Goal: Task Accomplishment & Management: Manage account settings

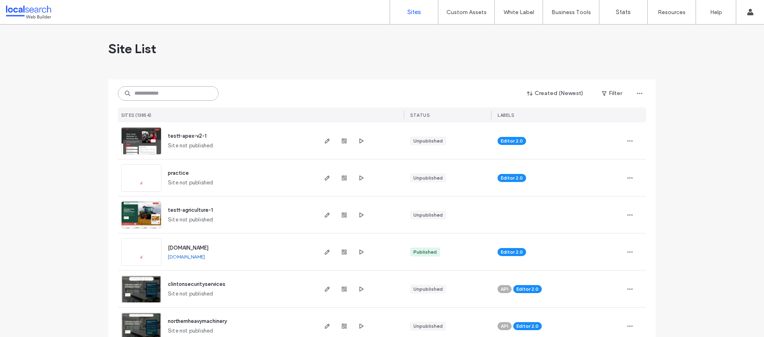
click at [142, 90] on input at bounding box center [168, 93] width 101 height 14
paste input "********"
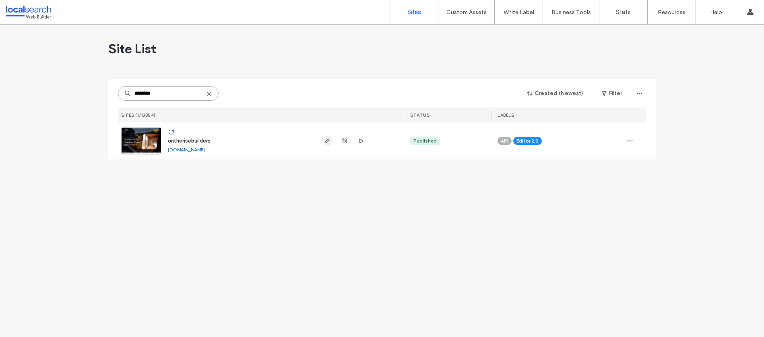
type input "********"
click at [328, 145] on span "button" at bounding box center [327, 141] width 10 height 10
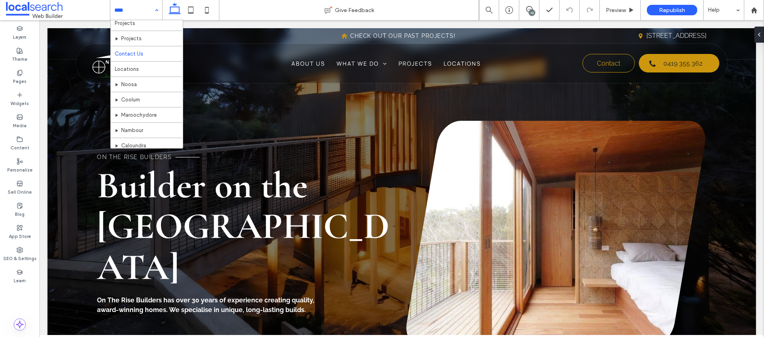
scroll to position [133, 0]
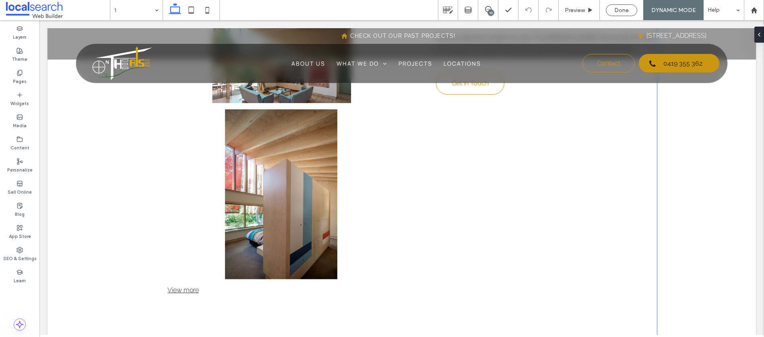
scroll to position [534, 0]
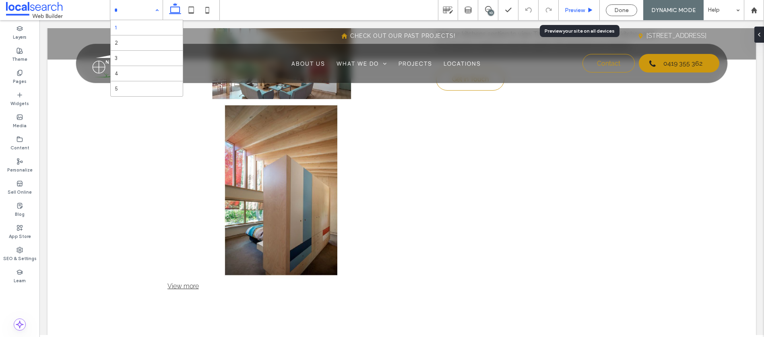
click at [577, 7] on span "Preview" at bounding box center [575, 10] width 20 height 7
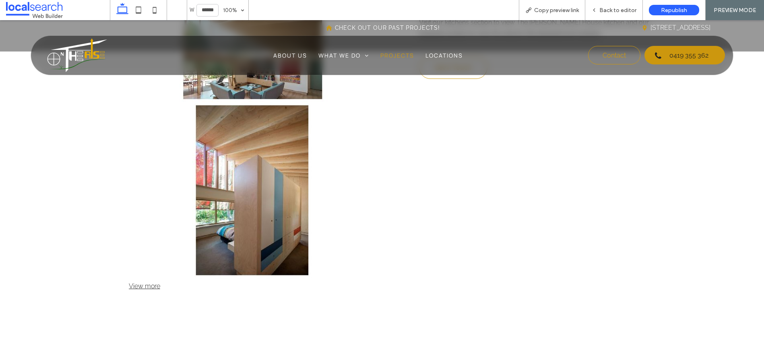
click at [393, 55] on span "Projects" at bounding box center [397, 55] width 34 height 8
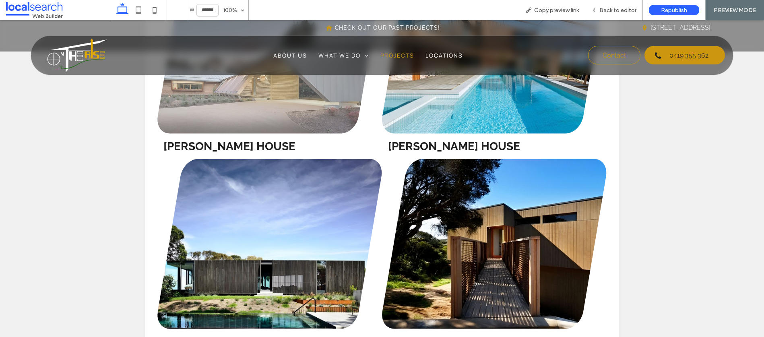
scroll to position [411, 0]
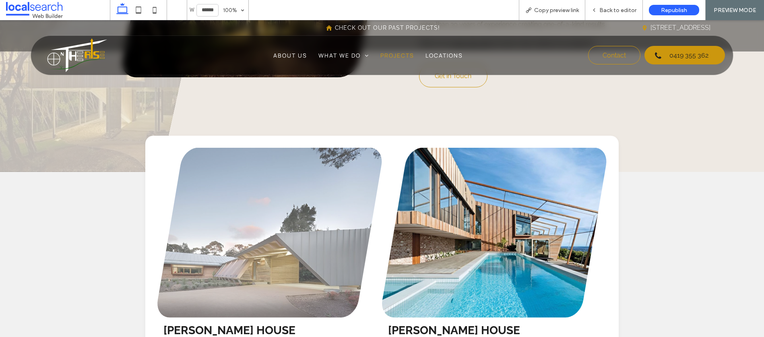
drag, startPoint x: 274, startPoint y: 235, endPoint x: 329, endPoint y: 267, distance: 63.3
click at [274, 235] on link at bounding box center [269, 233] width 225 height 170
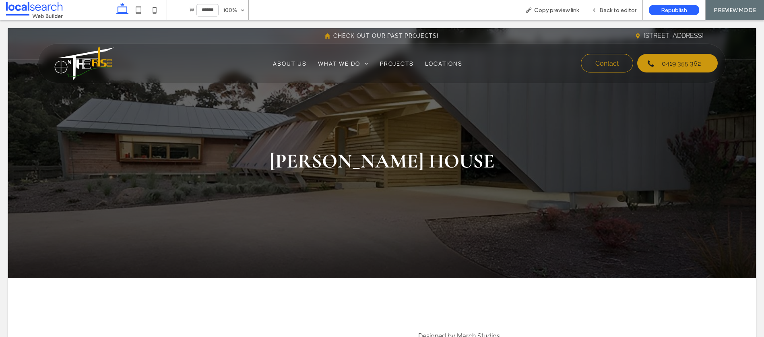
scroll to position [0, 0]
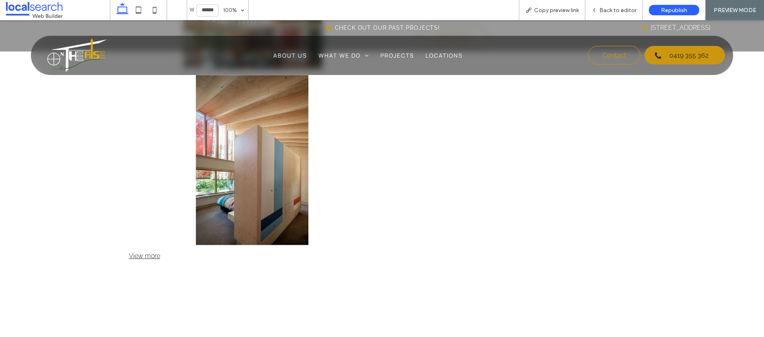
scroll to position [567, 0]
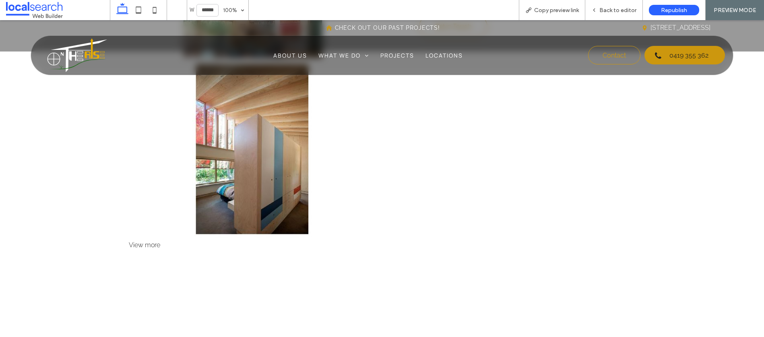
click at [140, 244] on div "View more" at bounding box center [254, 245] width 251 height 8
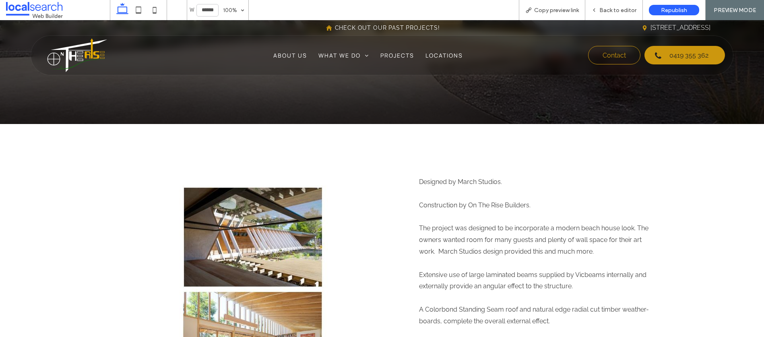
scroll to position [313, 0]
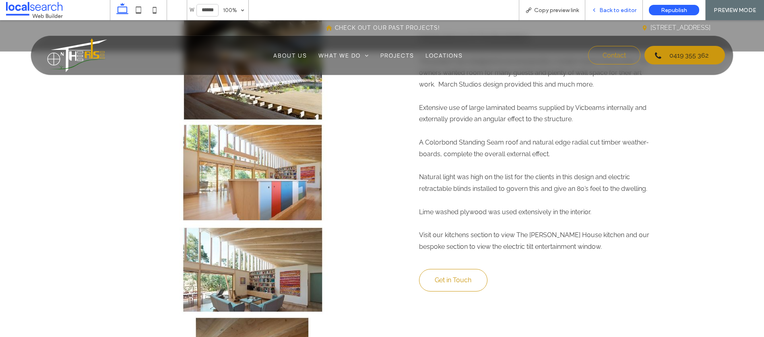
click at [608, 9] on span "Back to editor" at bounding box center [617, 10] width 37 height 7
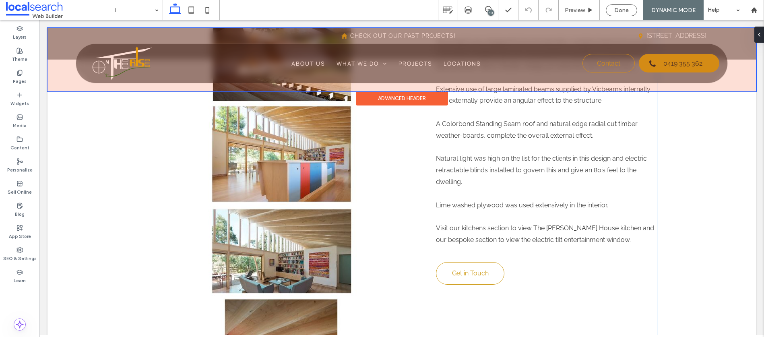
scroll to position [471, 0]
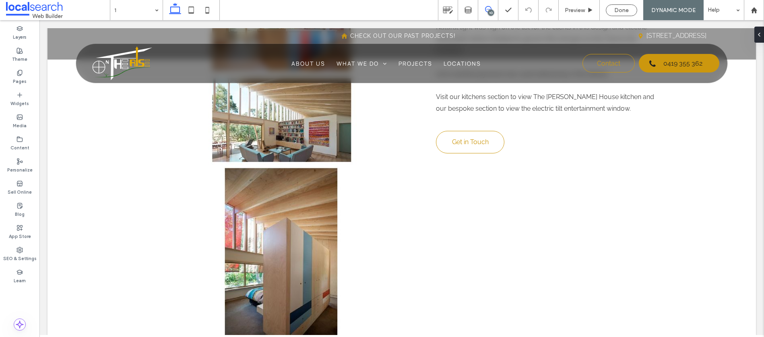
click at [496, 10] on span at bounding box center [488, 9] width 20 height 6
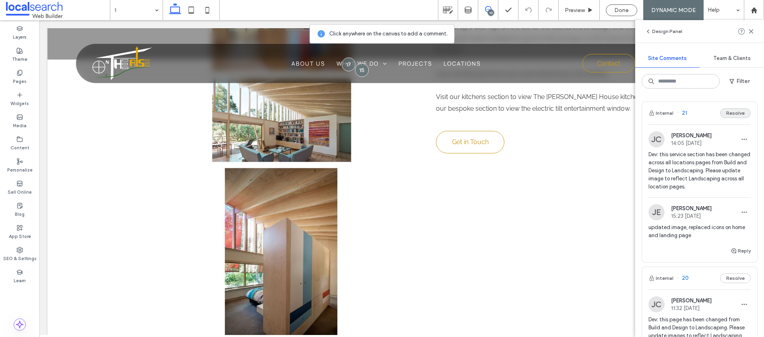
click at [728, 112] on button "Resolve" at bounding box center [735, 113] width 31 height 10
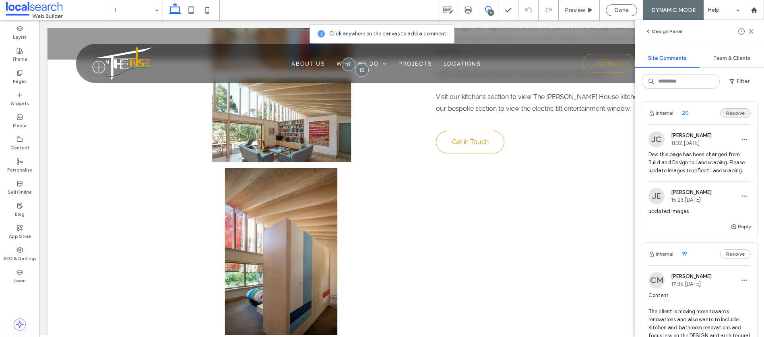
click at [729, 116] on button "Resolve" at bounding box center [735, 113] width 31 height 10
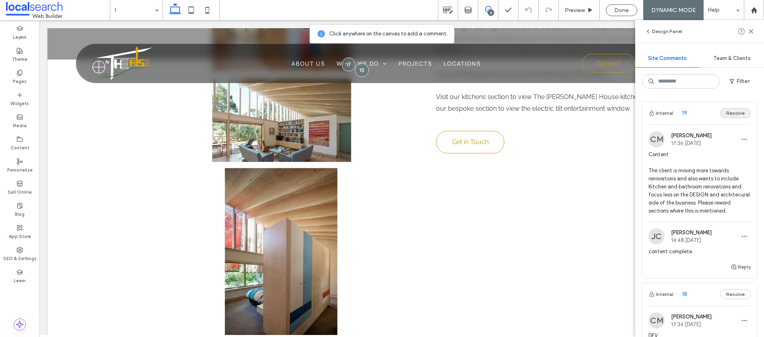
click at [725, 116] on button "Resolve" at bounding box center [735, 113] width 31 height 10
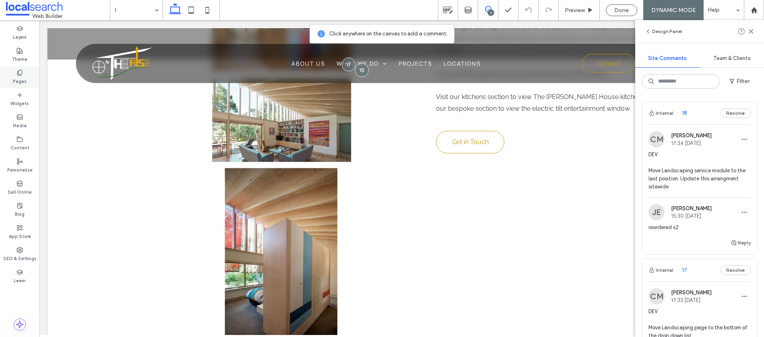
click at [20, 82] on label "Pages" at bounding box center [20, 80] width 14 height 9
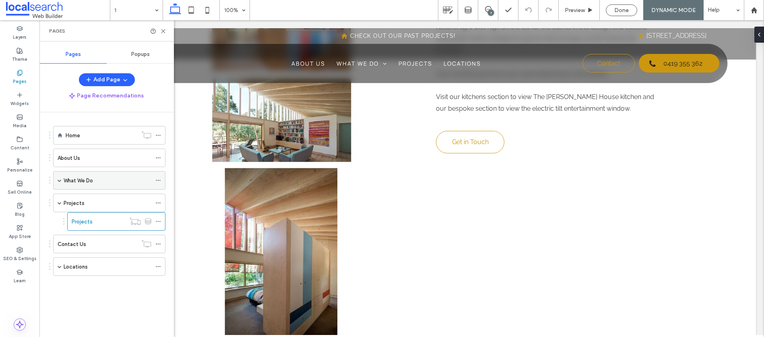
click at [58, 183] on span at bounding box center [60, 180] width 4 height 18
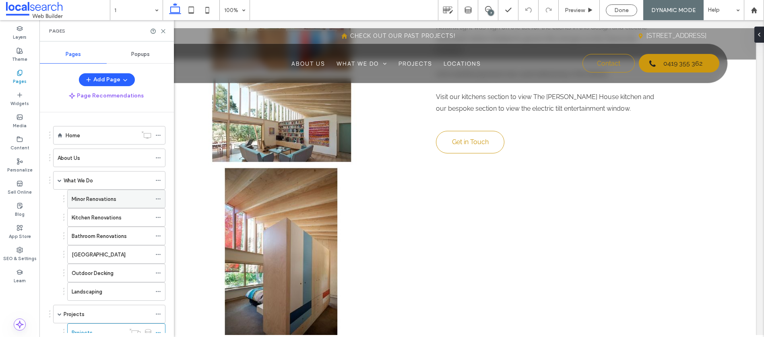
click at [156, 198] on icon at bounding box center [158, 199] width 6 height 6
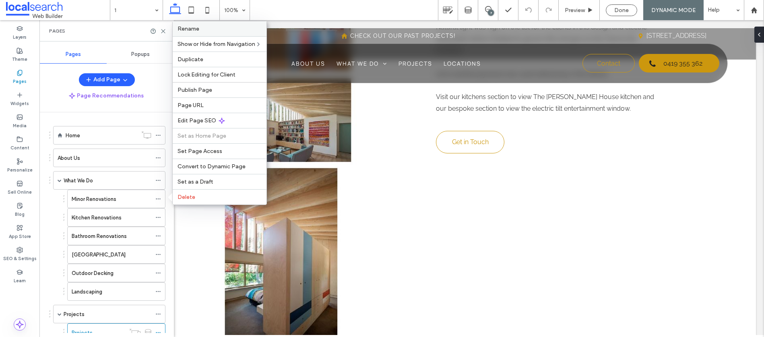
click at [193, 27] on span "Rename" at bounding box center [188, 28] width 22 height 7
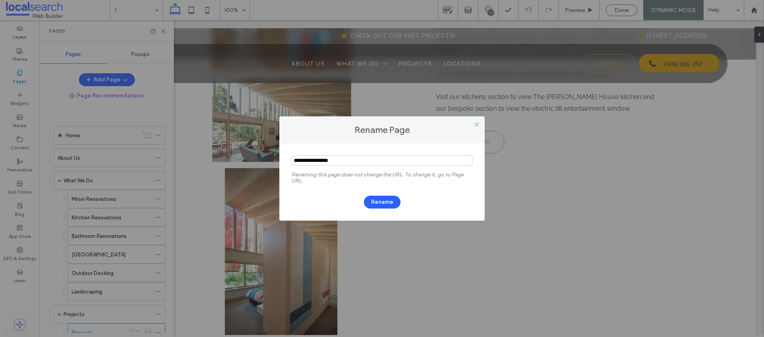
drag, startPoint x: 309, startPoint y: 160, endPoint x: 293, endPoint y: 161, distance: 16.5
click at [293, 161] on input "notEmpty" at bounding box center [381, 160] width 181 height 10
type input "**********"
click at [383, 201] on button "Rename" at bounding box center [382, 202] width 37 height 13
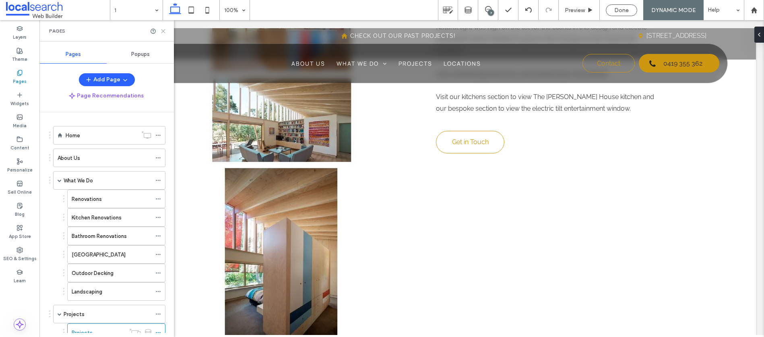
drag, startPoint x: 162, startPoint y: 30, endPoint x: 274, endPoint y: 53, distance: 114.6
click at [162, 30] on icon at bounding box center [163, 31] width 6 height 6
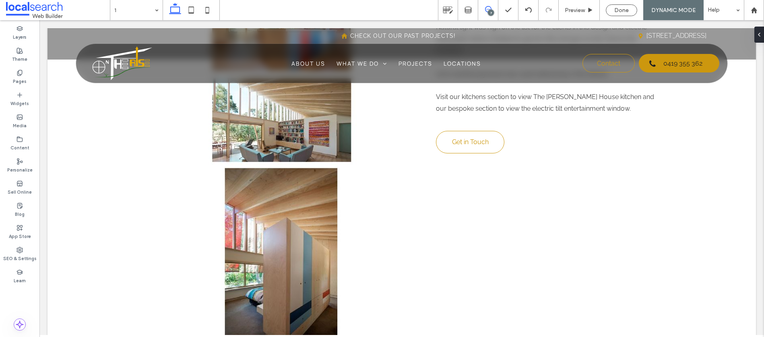
click at [487, 12] on use at bounding box center [488, 9] width 6 height 6
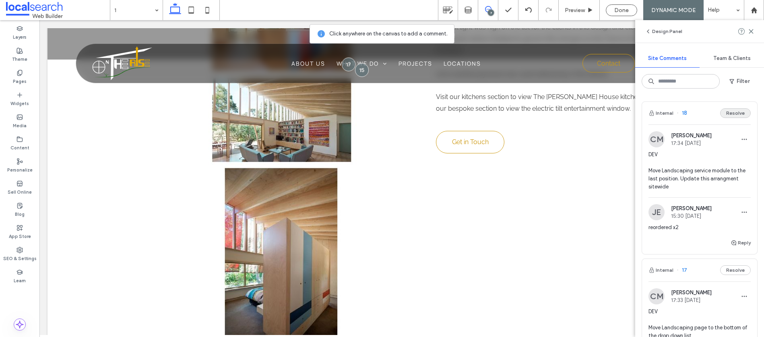
click at [726, 115] on button "Resolve" at bounding box center [735, 113] width 31 height 10
click at [732, 110] on button "Resolve" at bounding box center [735, 113] width 31 height 10
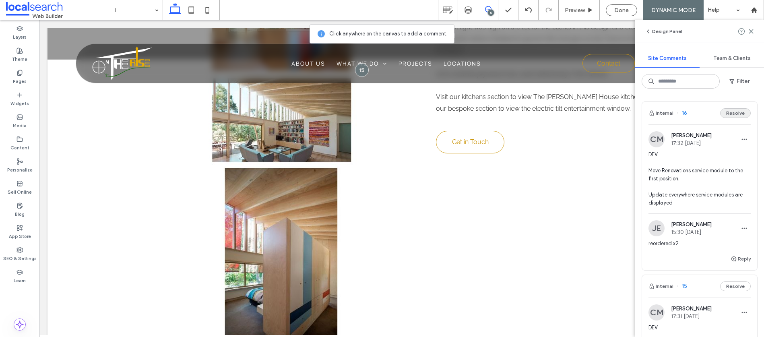
click at [732, 116] on button "Resolve" at bounding box center [735, 113] width 31 height 10
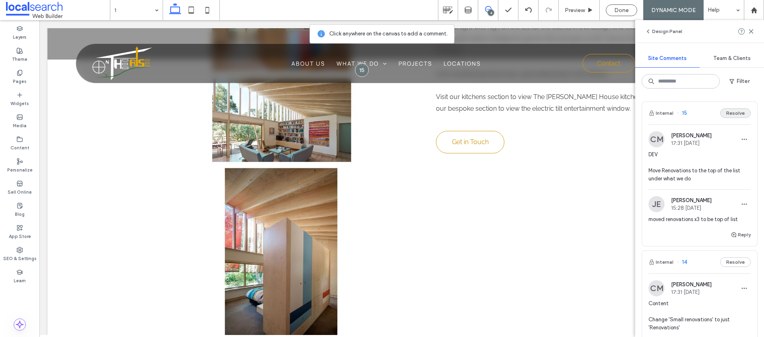
click at [732, 117] on button "Resolve" at bounding box center [735, 113] width 31 height 10
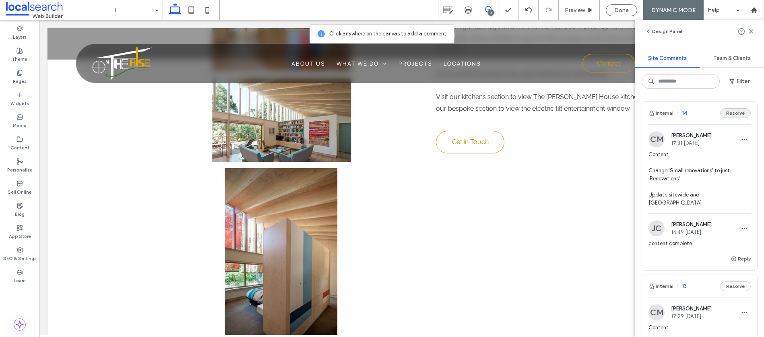
click at [729, 112] on button "Resolve" at bounding box center [735, 113] width 31 height 10
click at [703, 163] on span "Content Change the content where he says he has 30 years of experience ON the […" at bounding box center [699, 178] width 102 height 56
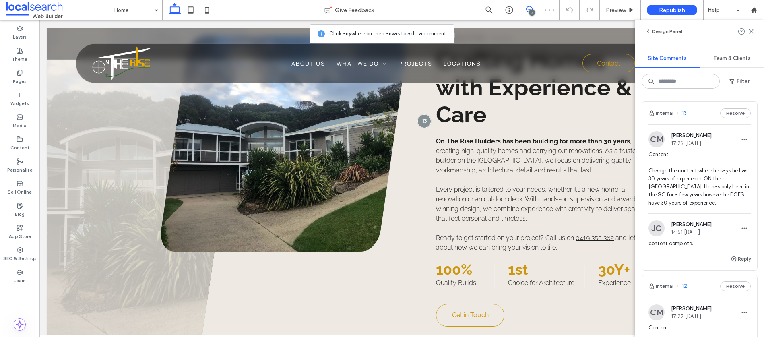
scroll to position [452, 0]
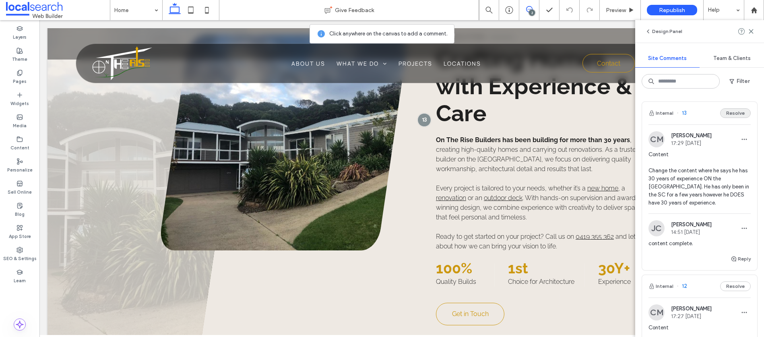
click at [729, 115] on button "Resolve" at bounding box center [735, 113] width 31 height 10
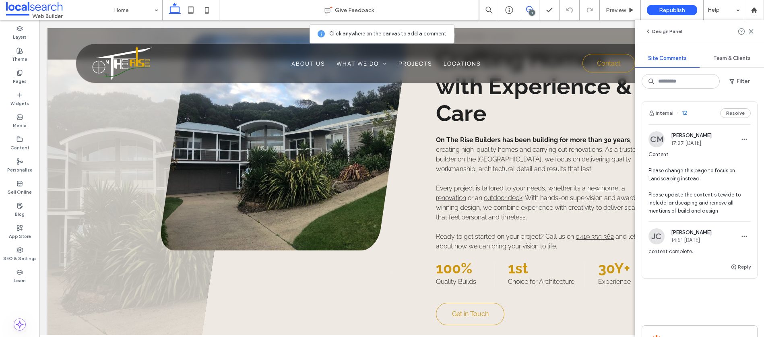
click at [714, 147] on div "CM [PERSON_NAME] 17:27 [DATE]" at bounding box center [699, 139] width 102 height 16
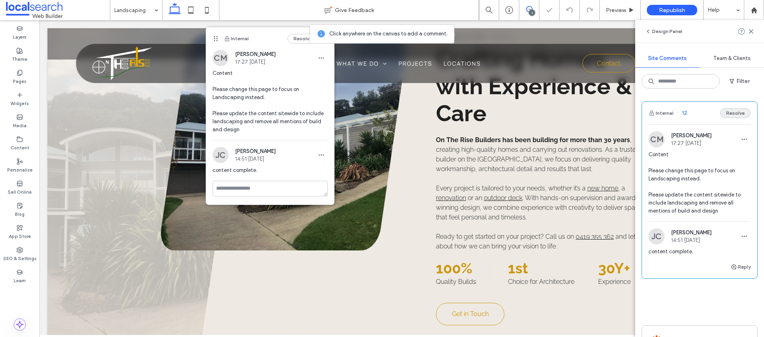
click at [726, 113] on button "Resolve" at bounding box center [735, 113] width 31 height 10
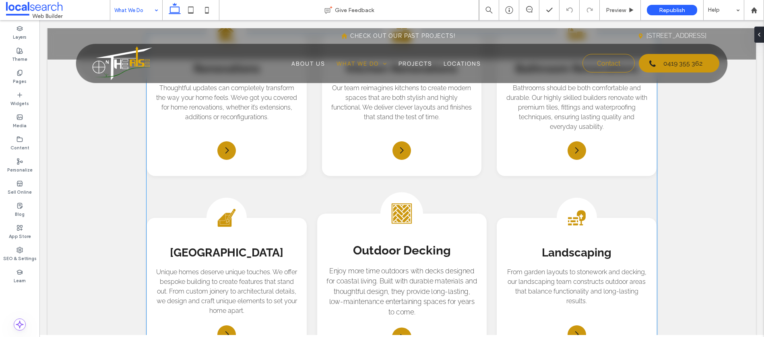
scroll to position [730, 0]
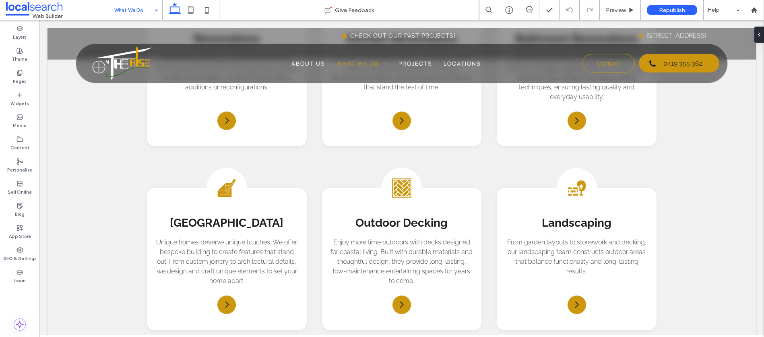
click at [150, 6] on input at bounding box center [134, 10] width 40 height 20
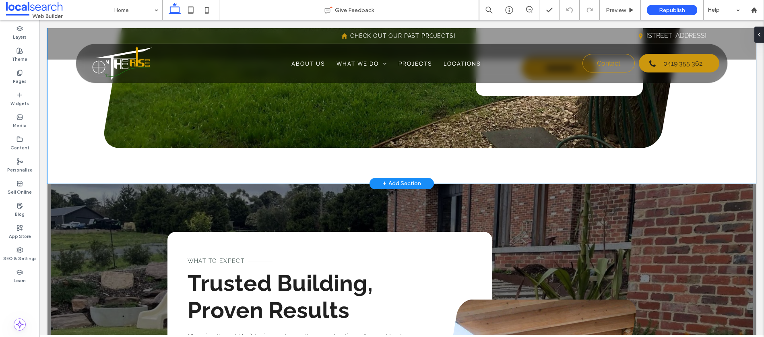
scroll to position [1531, 0]
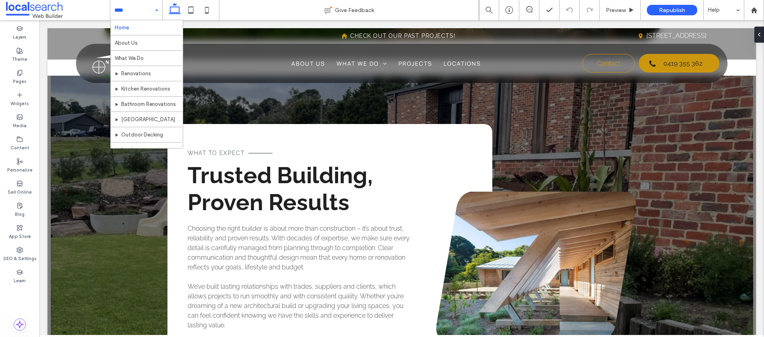
click at [127, 1] on input at bounding box center [134, 10] width 40 height 20
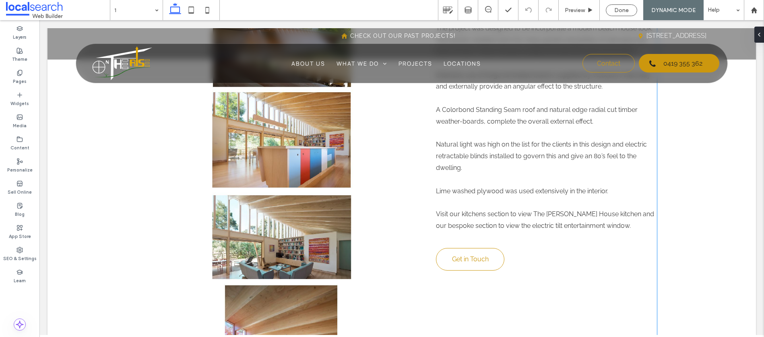
scroll to position [316, 0]
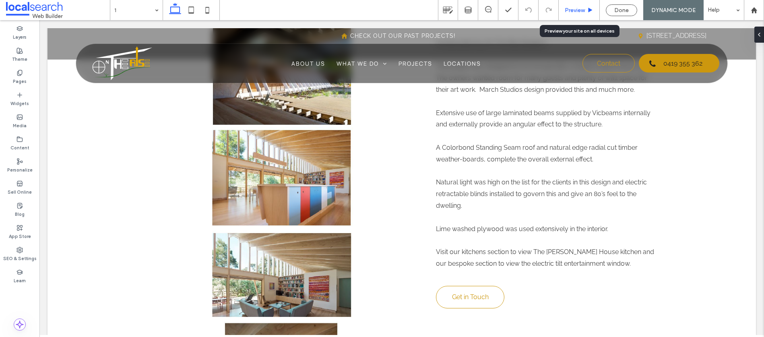
click at [585, 14] on div "Preview" at bounding box center [579, 10] width 41 height 20
click at [484, 13] on div at bounding box center [488, 10] width 20 height 8
click at [487, 9] on use at bounding box center [488, 9] width 6 height 6
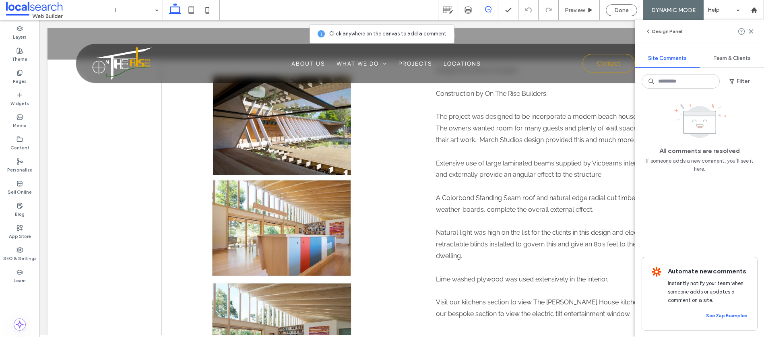
scroll to position [264, 0]
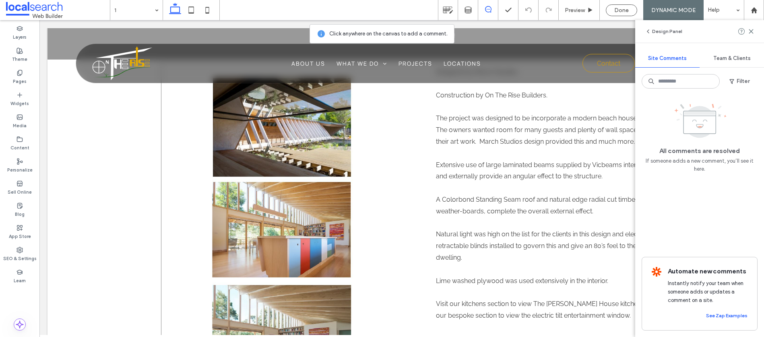
click at [408, 153] on div "Designed by March Studios. Construction by On The Rise Builders. The project wa…" at bounding box center [409, 313] width 496 height 503
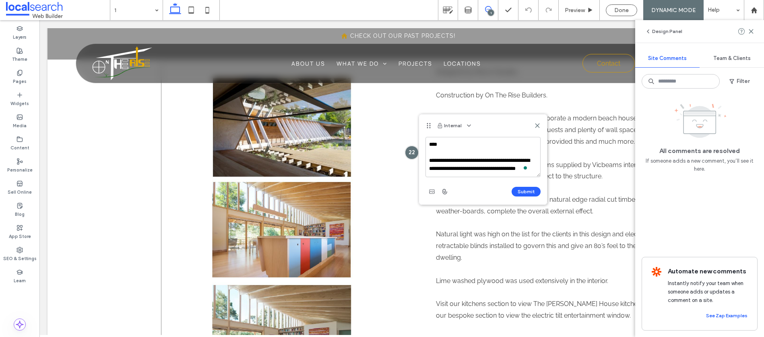
scroll to position [19, 0]
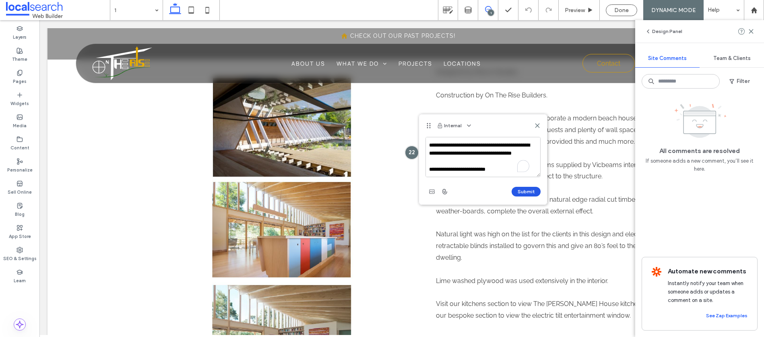
type textarea "**********"
click at [532, 195] on button "Submit" at bounding box center [525, 192] width 29 height 10
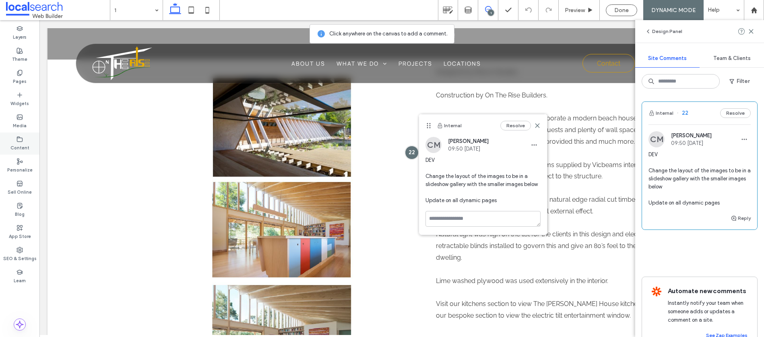
click at [18, 144] on label "Content" at bounding box center [19, 146] width 19 height 9
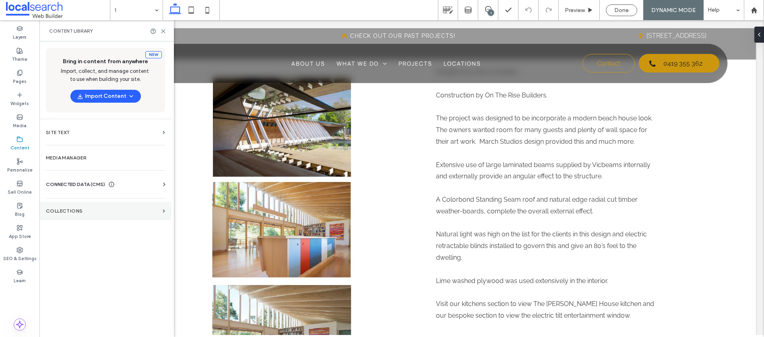
click at [72, 206] on section "Collections" at bounding box center [105, 211] width 132 height 19
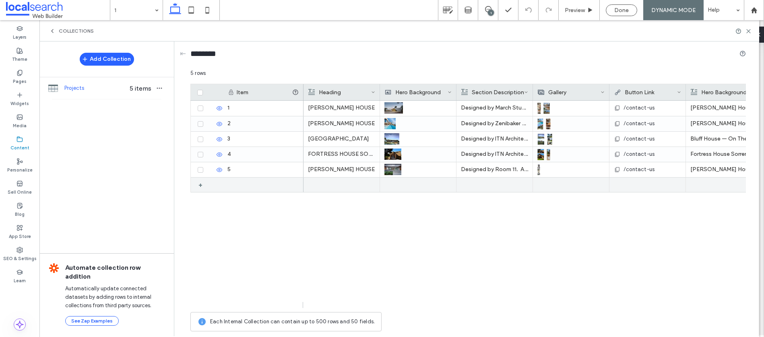
click at [201, 185] on div "+" at bounding box center [203, 184] width 10 height 14
click at [210, 186] on use at bounding box center [209, 185] width 4 height 4
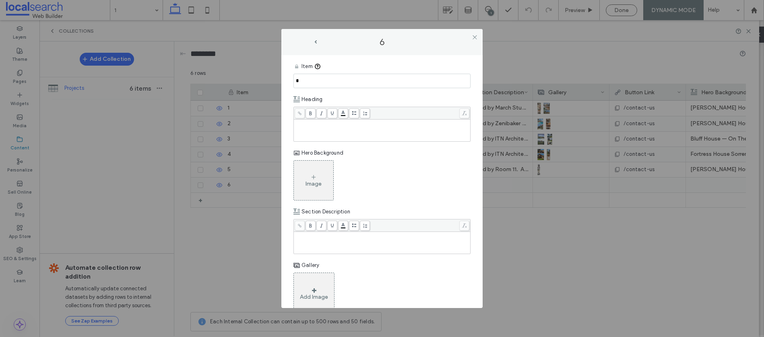
click at [332, 130] on div "Rich Text Editor" at bounding box center [382, 130] width 174 height 20
click at [313, 178] on icon at bounding box center [313, 177] width 6 height 6
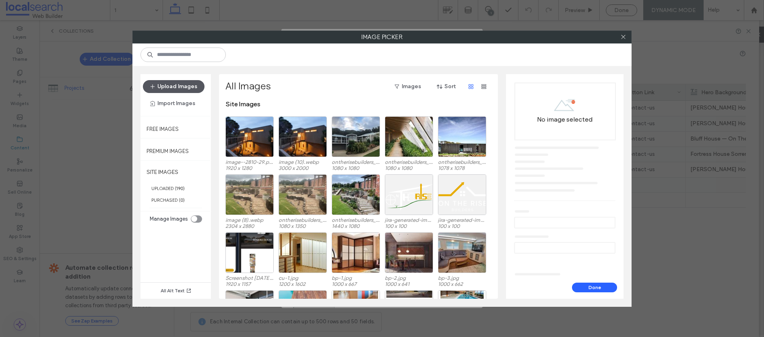
click at [170, 85] on button "Upload Images" at bounding box center [174, 86] width 62 height 13
click at [194, 219] on icon "toggle" at bounding box center [194, 219] width 2 height 2
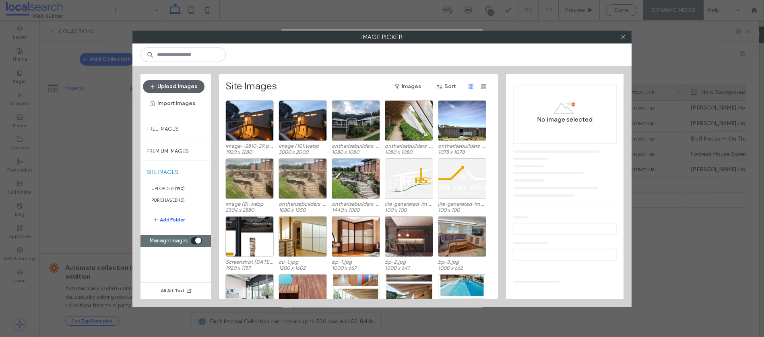
click at [166, 219] on button "Add Folder" at bounding box center [169, 220] width 32 height 10
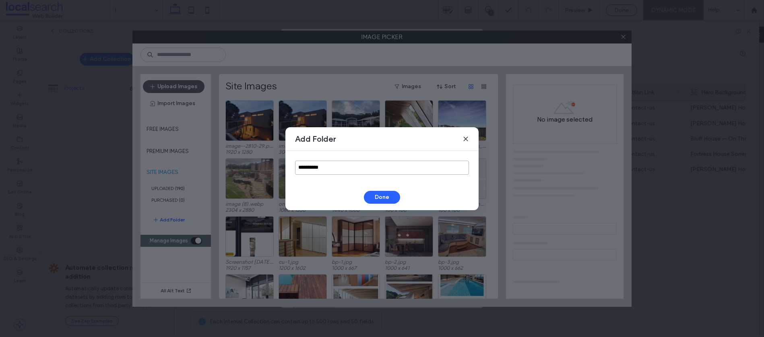
click at [327, 173] on input "**********" at bounding box center [382, 168] width 174 height 14
click at [327, 172] on input "**********" at bounding box center [382, 168] width 174 height 14
type input "**********"
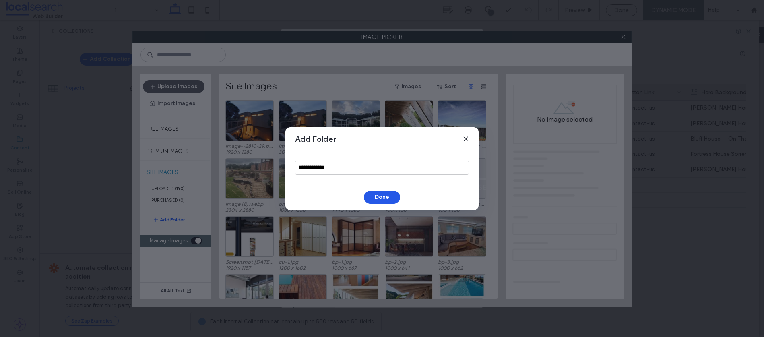
click at [379, 198] on button "Done" at bounding box center [382, 197] width 36 height 13
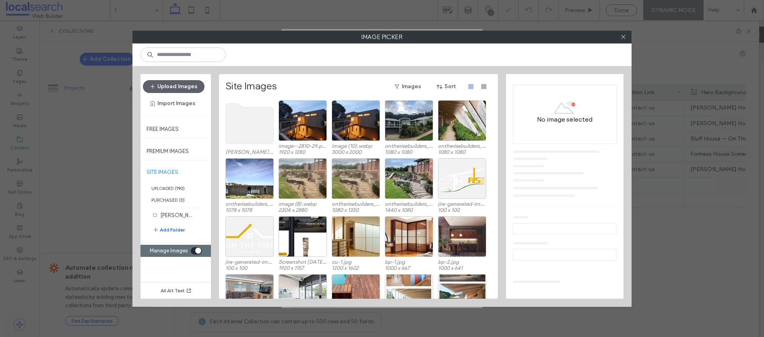
click at [244, 122] on use at bounding box center [250, 123] width 48 height 40
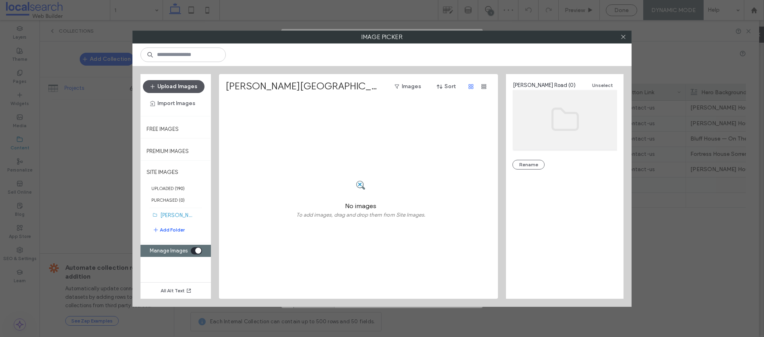
click at [191, 87] on button "Upload Images" at bounding box center [174, 86] width 62 height 13
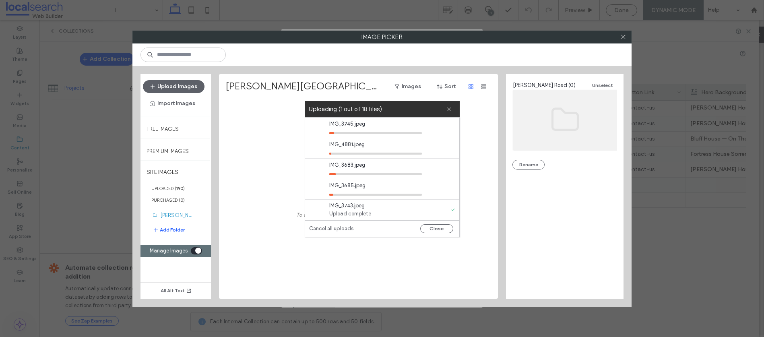
scroll to position [130, 0]
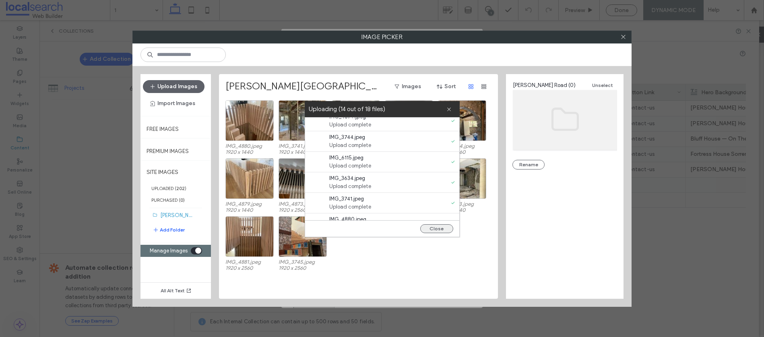
click at [437, 230] on button "Close" at bounding box center [436, 228] width 33 height 9
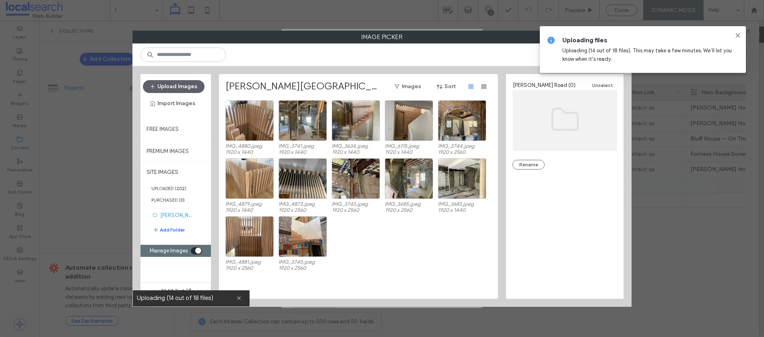
click at [437, 229] on div "IMG_4881.jpeg 1920 x 2560 IMG_3745.jpeg 1920 x 2560" at bounding box center [360, 245] width 270 height 58
click at [249, 178] on div "Select" at bounding box center [249, 178] width 48 height 41
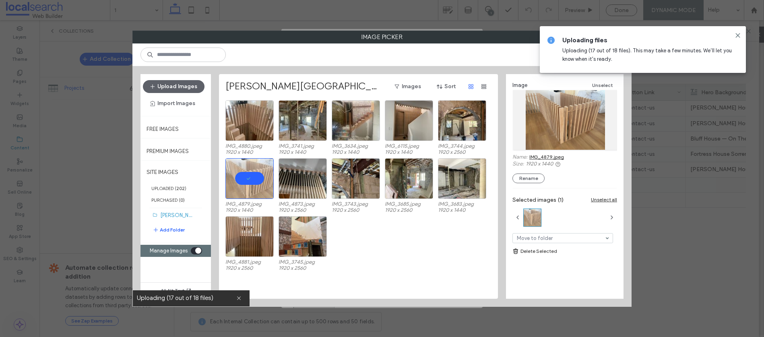
click at [191, 250] on div "toggle" at bounding box center [196, 250] width 11 height 7
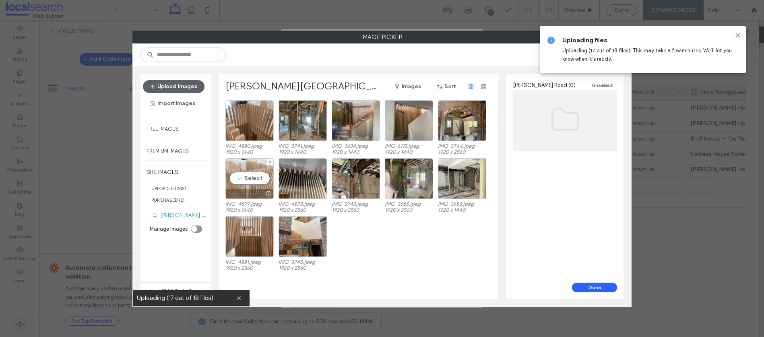
click at [251, 179] on div "Select" at bounding box center [249, 178] width 48 height 41
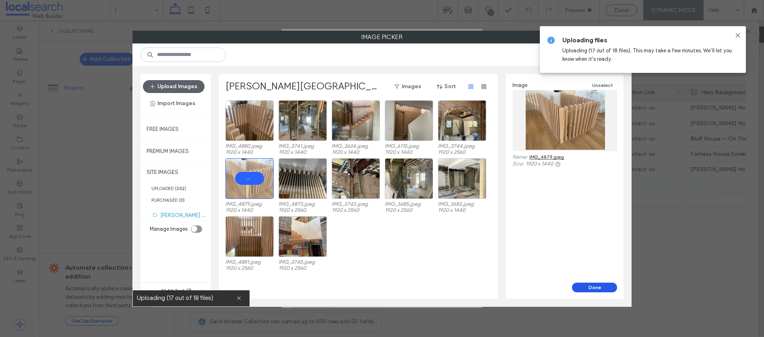
click at [589, 286] on button "Done" at bounding box center [594, 287] width 45 height 10
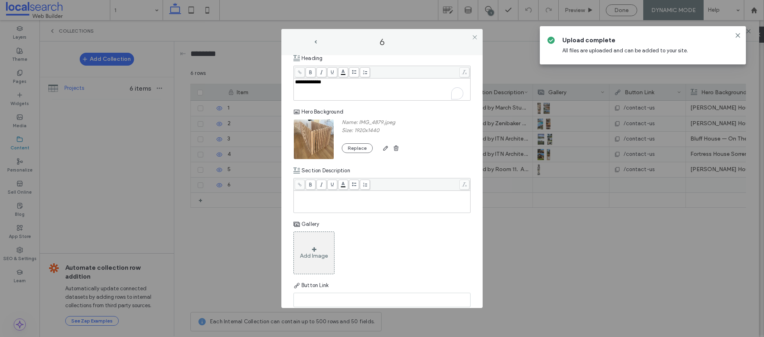
scroll to position [45, 0]
click at [312, 246] on span at bounding box center [314, 246] width 4 height 6
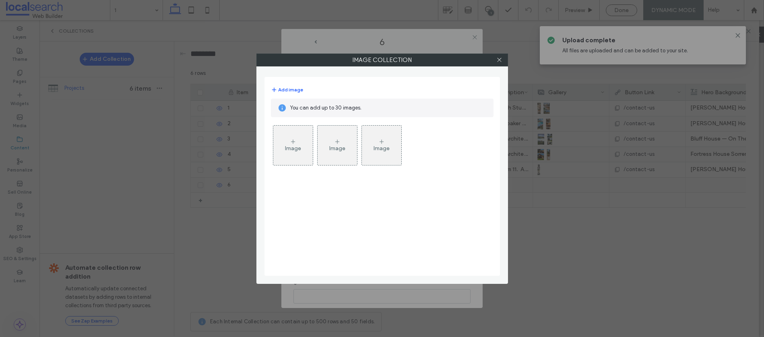
click at [301, 142] on div "Image" at bounding box center [292, 145] width 39 height 38
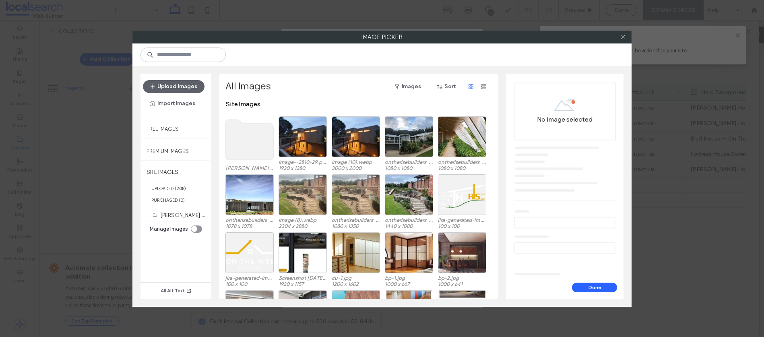
click at [235, 146] on use at bounding box center [250, 140] width 48 height 40
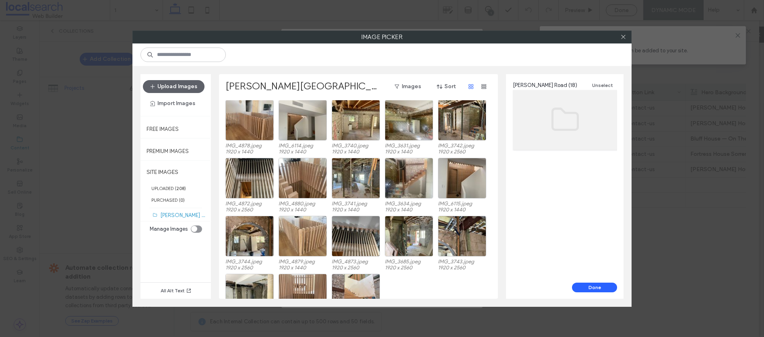
scroll to position [0, 0]
click at [247, 118] on div "Select" at bounding box center [249, 120] width 48 height 41
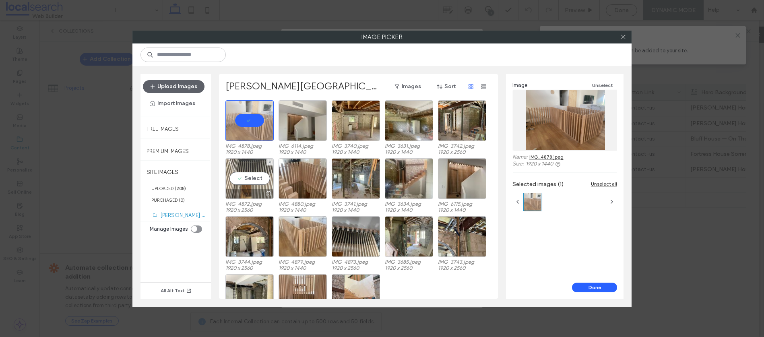
click at [253, 179] on div "Select" at bounding box center [249, 178] width 48 height 41
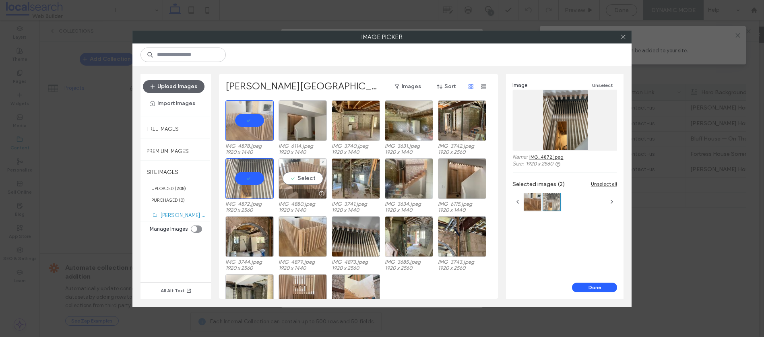
click at [299, 181] on div "Select" at bounding box center [302, 178] width 48 height 41
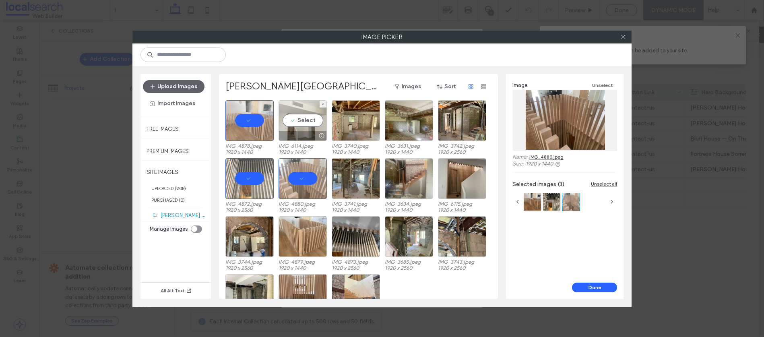
click at [303, 123] on div "Select" at bounding box center [302, 120] width 48 height 41
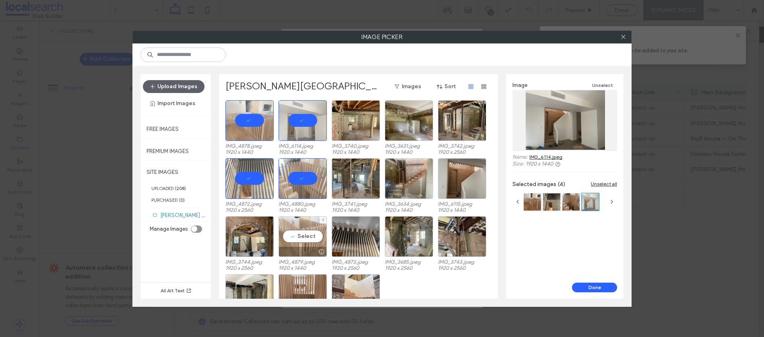
click at [309, 236] on div "Select" at bounding box center [302, 236] width 48 height 41
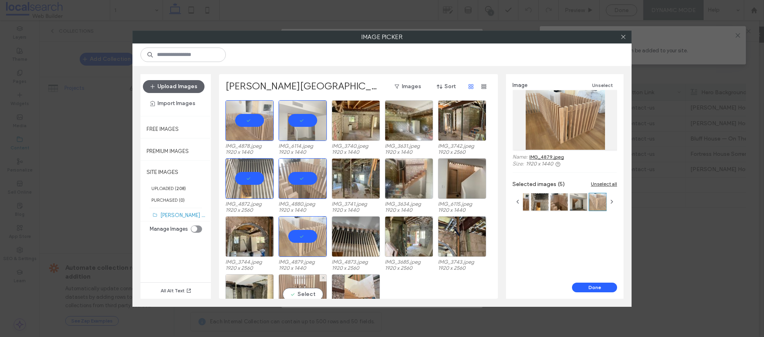
click at [307, 290] on div "Select" at bounding box center [302, 294] width 48 height 41
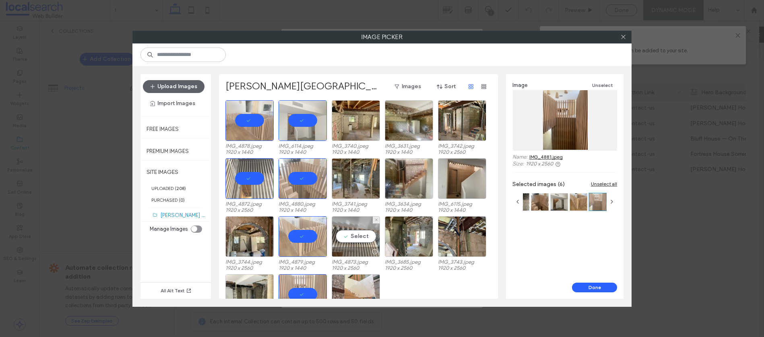
click at [363, 238] on div "Select" at bounding box center [356, 236] width 48 height 41
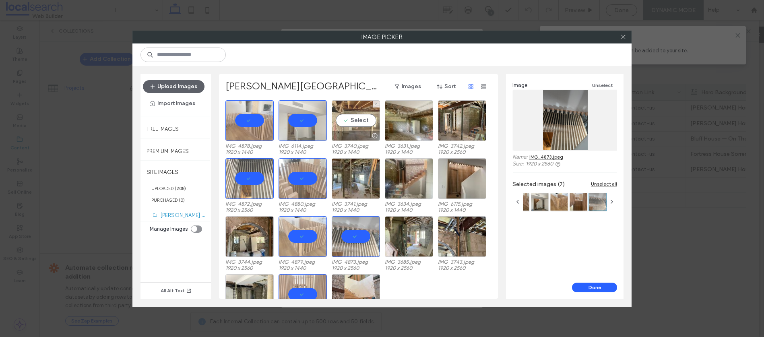
click at [358, 118] on div "Select" at bounding box center [356, 120] width 48 height 41
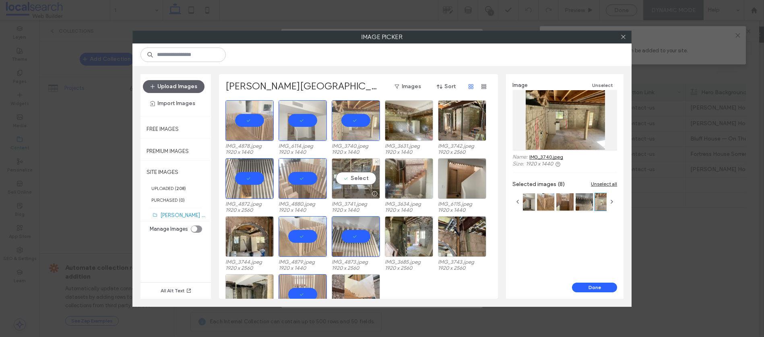
click at [360, 180] on div "Select" at bounding box center [356, 178] width 48 height 41
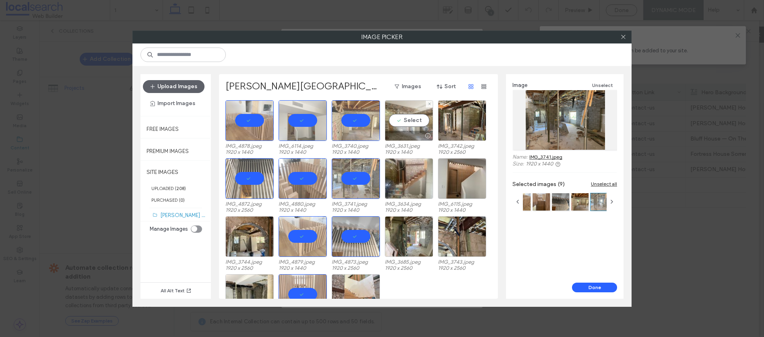
click at [410, 119] on div "Select" at bounding box center [409, 120] width 48 height 41
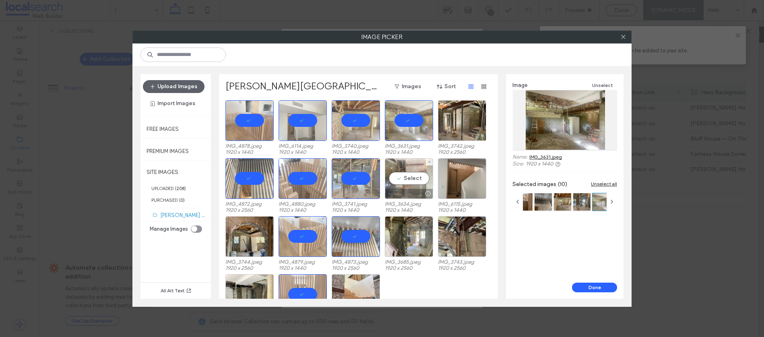
click at [408, 177] on div "Select" at bounding box center [409, 178] width 48 height 41
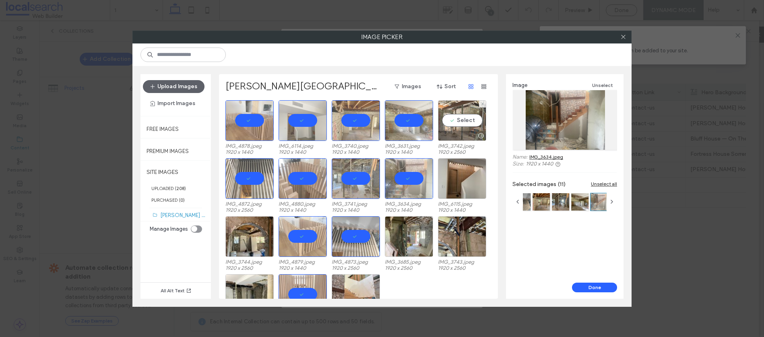
click at [469, 122] on div "Select" at bounding box center [462, 120] width 48 height 41
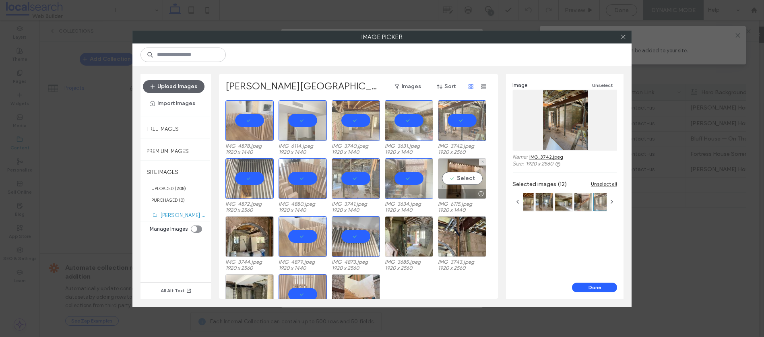
drag, startPoint x: 461, startPoint y: 177, endPoint x: 461, endPoint y: 200, distance: 23.3
click at [461, 177] on div "Select" at bounding box center [462, 178] width 48 height 41
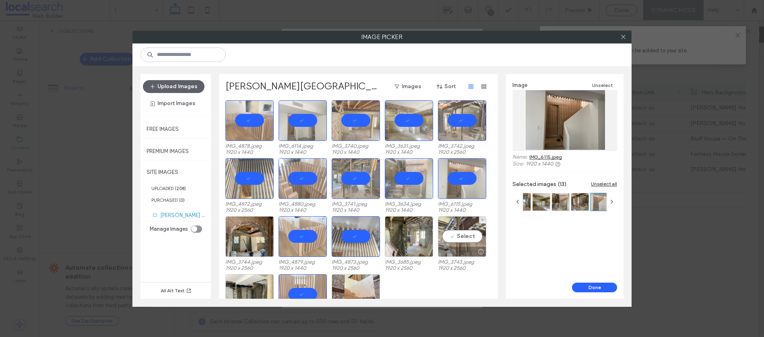
click at [457, 238] on div "Select" at bounding box center [462, 236] width 48 height 41
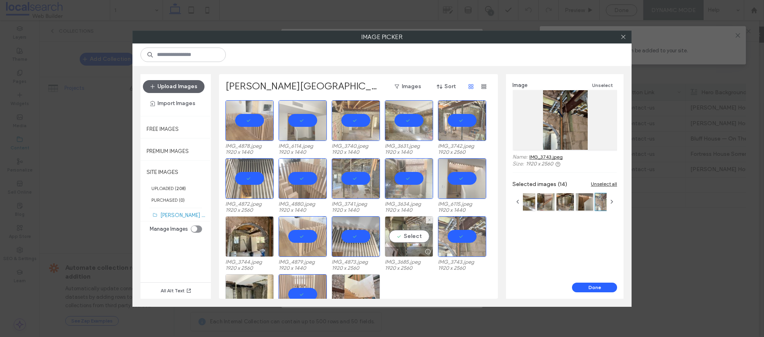
click at [402, 239] on div "Select" at bounding box center [409, 236] width 48 height 41
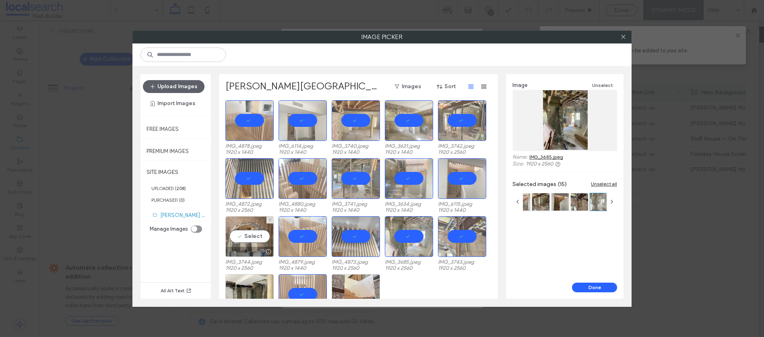
click at [254, 234] on div "Select" at bounding box center [249, 236] width 48 height 41
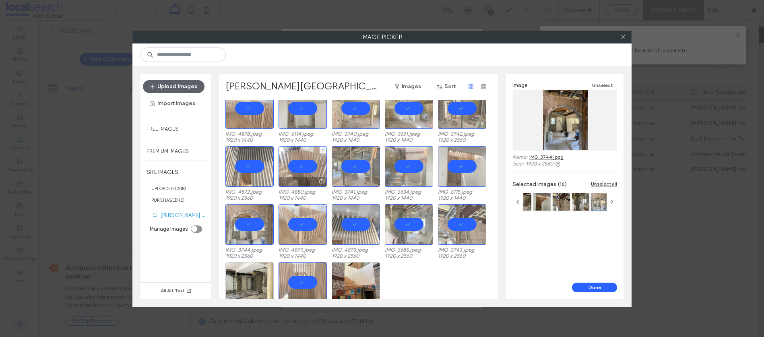
scroll to position [13, 0]
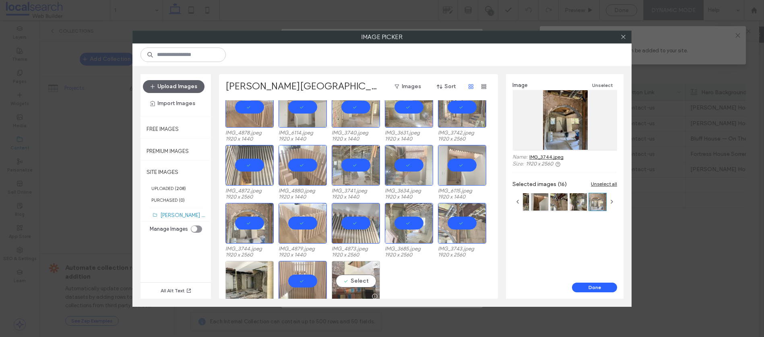
click at [363, 280] on div "Select" at bounding box center [356, 281] width 48 height 41
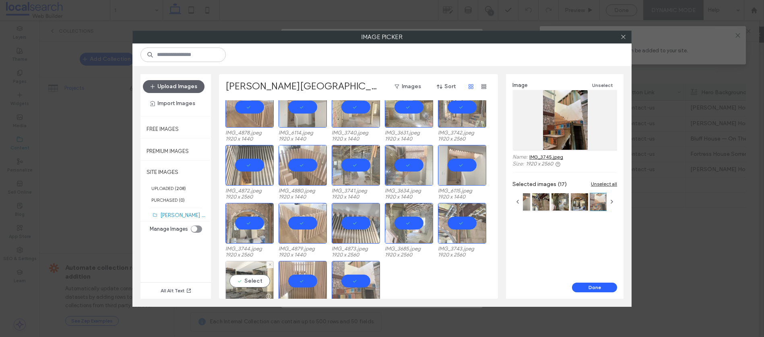
click at [247, 281] on div "Select" at bounding box center [249, 281] width 48 height 41
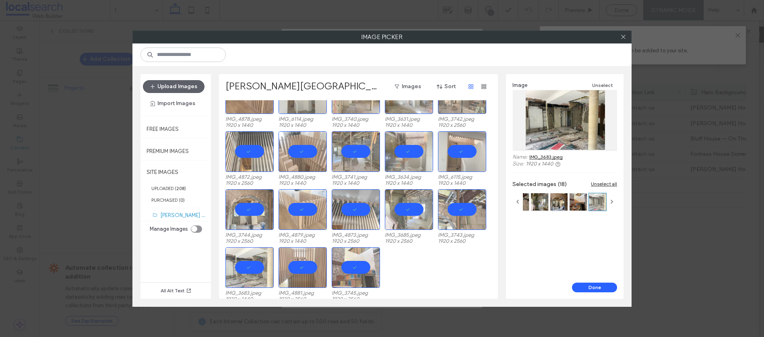
scroll to position [17, 0]
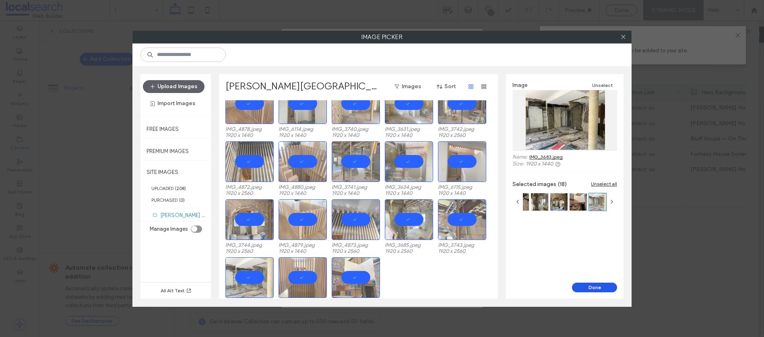
click at [596, 287] on button "Done" at bounding box center [594, 287] width 45 height 10
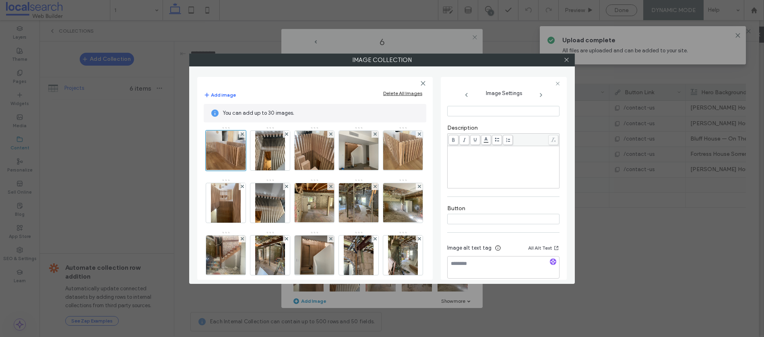
scroll to position [159, 0]
click at [550, 251] on icon "button" at bounding box center [553, 252] width 6 height 6
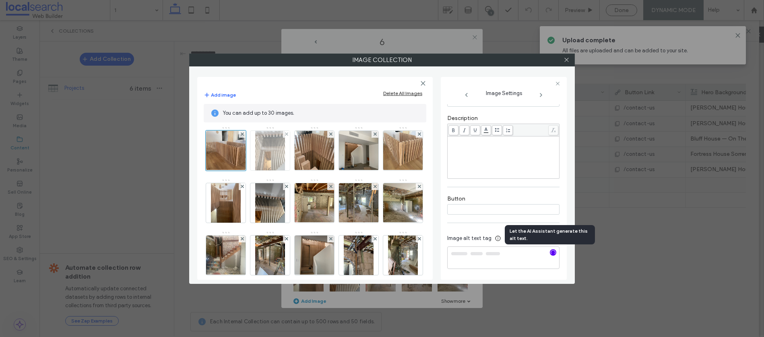
type textarea "**********"
click at [275, 148] on img at bounding box center [270, 150] width 30 height 39
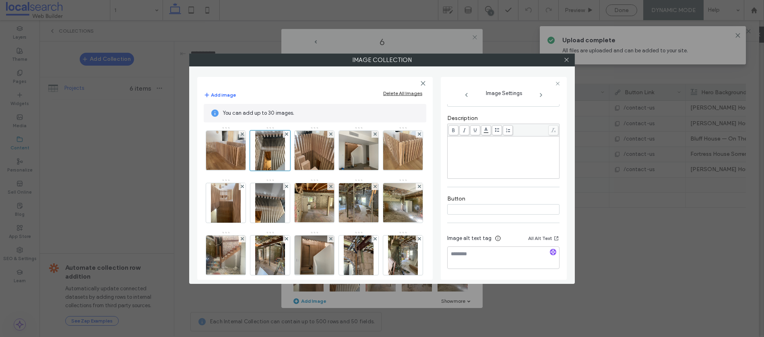
scroll to position [150, 0]
click at [551, 261] on use "button" at bounding box center [552, 260] width 5 height 5
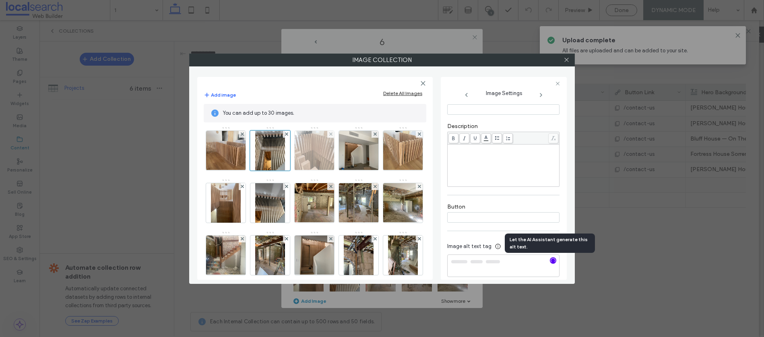
type textarea "**********"
click at [322, 147] on img at bounding box center [314, 150] width 53 height 39
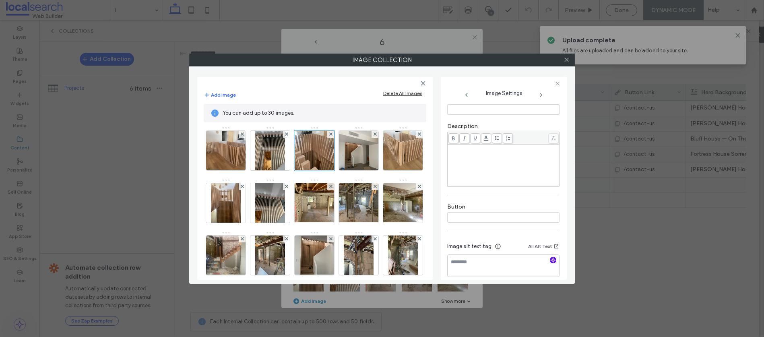
click at [552, 260] on icon "button" at bounding box center [553, 260] width 6 height 6
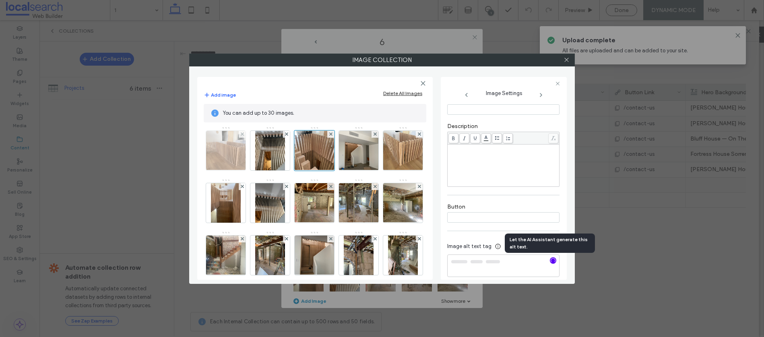
type textarea "**********"
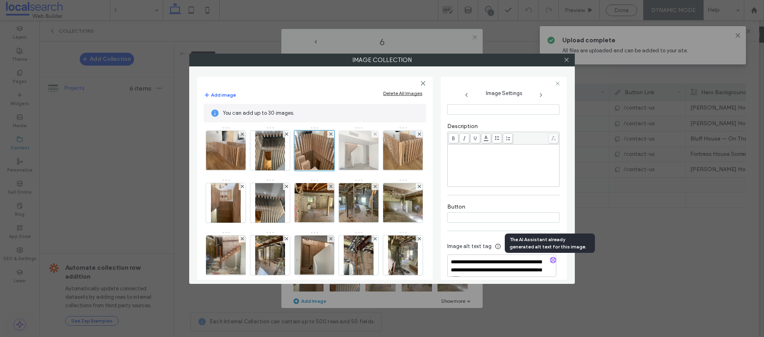
click at [358, 148] on img at bounding box center [358, 150] width 53 height 39
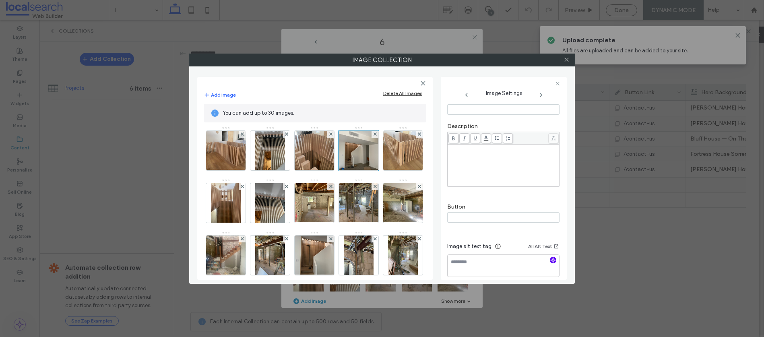
click at [550, 263] on icon "button" at bounding box center [553, 260] width 6 height 6
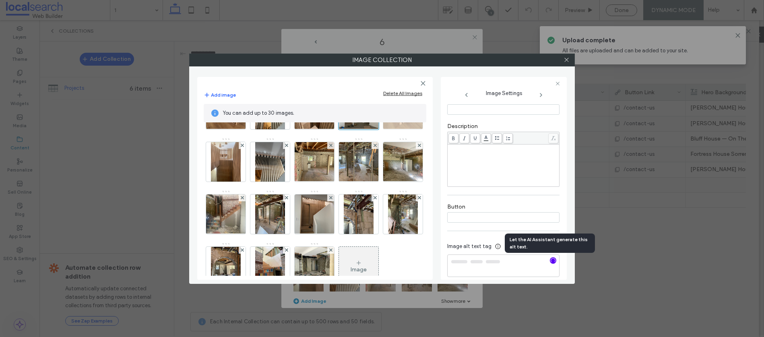
scroll to position [46, 0]
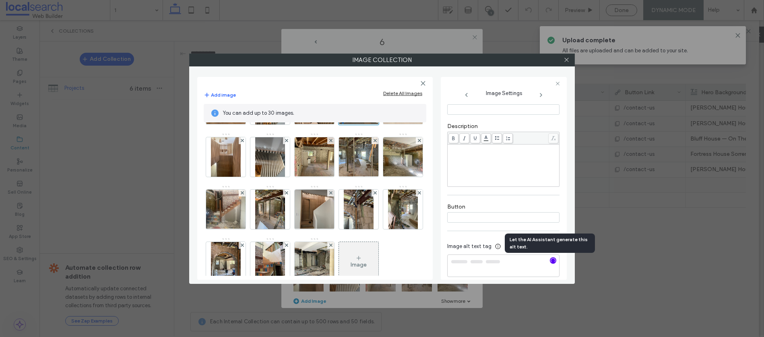
click at [377, 124] on img at bounding box center [403, 104] width 53 height 39
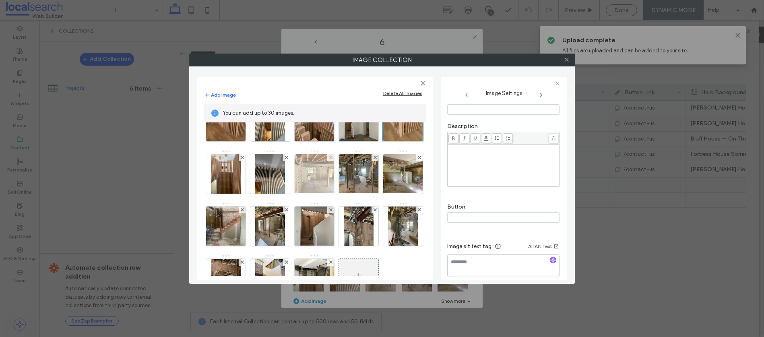
scroll to position [28, 0]
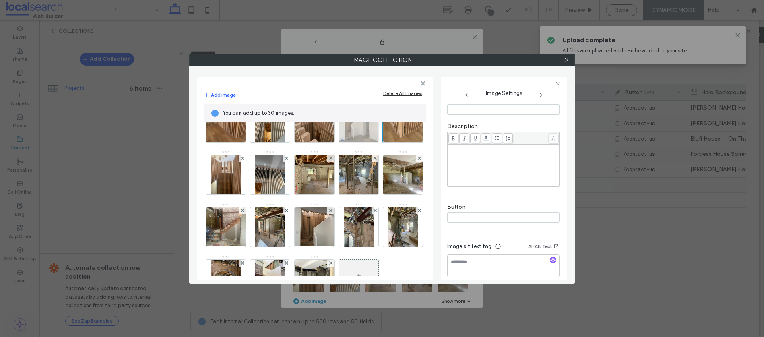
click at [349, 131] on img at bounding box center [358, 122] width 53 height 39
type textarea "**********"
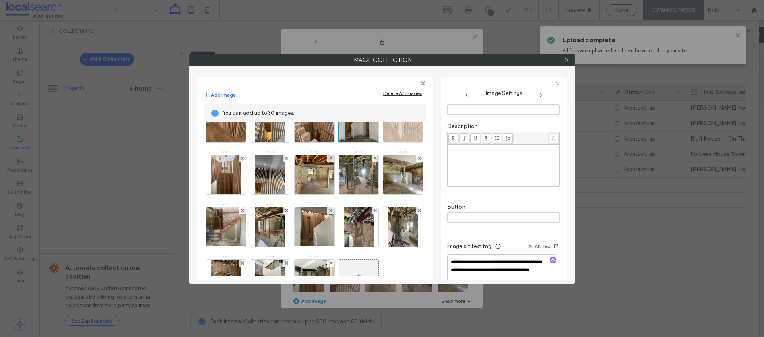
click at [377, 142] on img at bounding box center [403, 122] width 53 height 39
click at [550, 260] on use "button" at bounding box center [552, 260] width 5 height 5
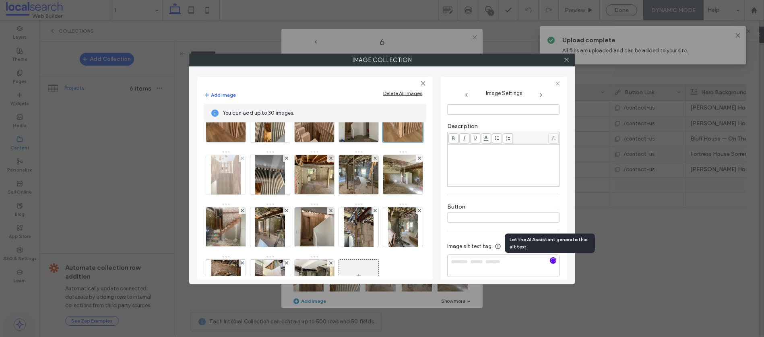
click at [241, 175] on img at bounding box center [226, 174] width 30 height 39
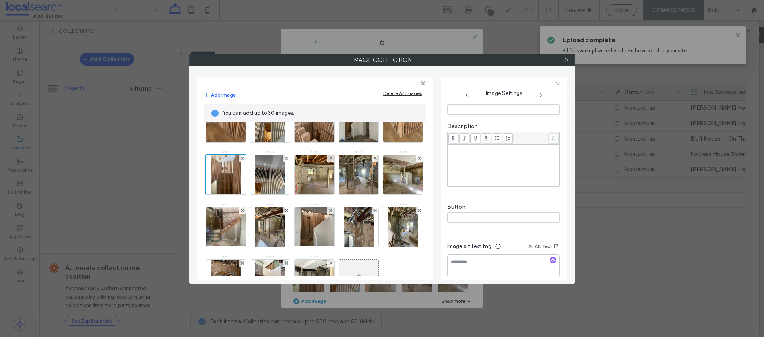
click at [550, 261] on icon "button" at bounding box center [553, 260] width 6 height 6
drag, startPoint x: 327, startPoint y: 174, endPoint x: 468, endPoint y: 231, distance: 152.0
click at [285, 175] on img at bounding box center [270, 174] width 30 height 39
click at [551, 263] on icon "button" at bounding box center [553, 260] width 6 height 6
click at [241, 169] on img at bounding box center [226, 174] width 30 height 39
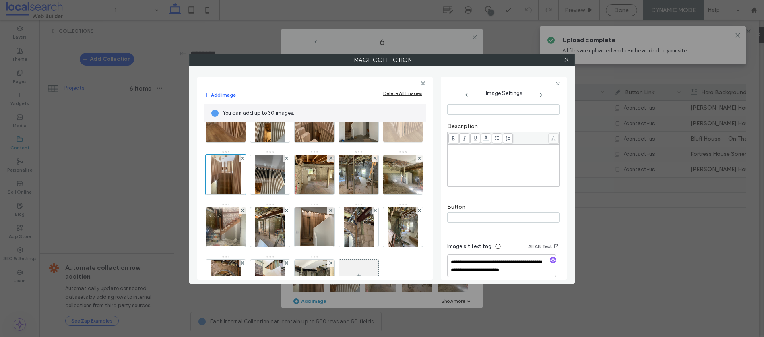
click at [377, 142] on img at bounding box center [403, 122] width 53 height 39
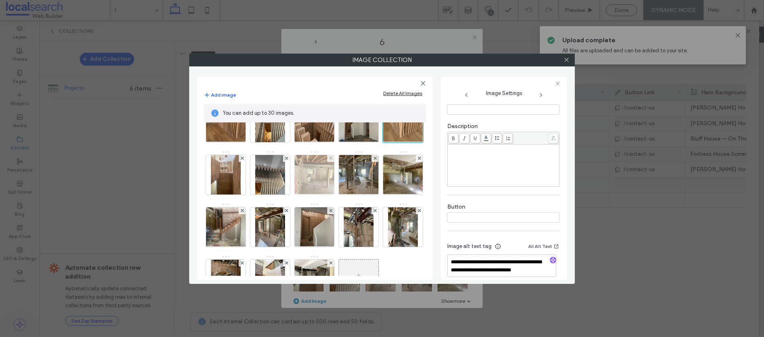
type textarea "**********"
click at [341, 179] on img at bounding box center [314, 174] width 53 height 39
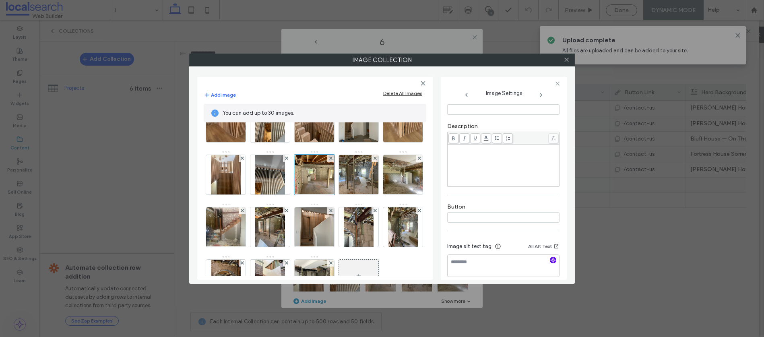
click at [550, 262] on icon "button" at bounding box center [553, 260] width 6 height 6
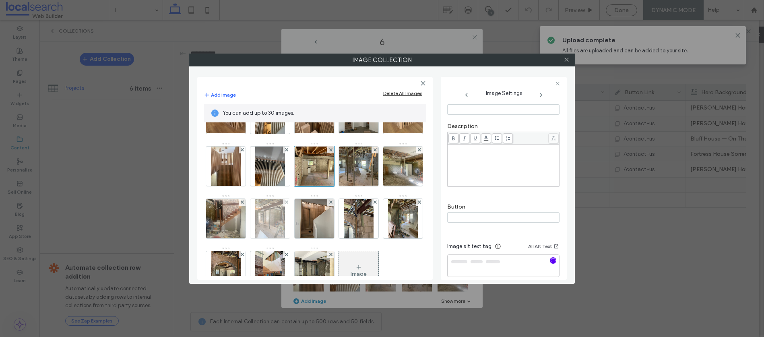
scroll to position [38, 0]
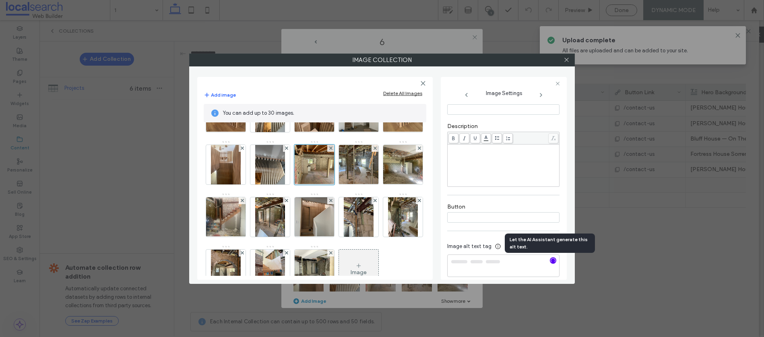
drag, startPoint x: 226, startPoint y: 216, endPoint x: 476, endPoint y: 242, distance: 251.2
click at [332, 184] on img at bounding box center [358, 164] width 53 height 39
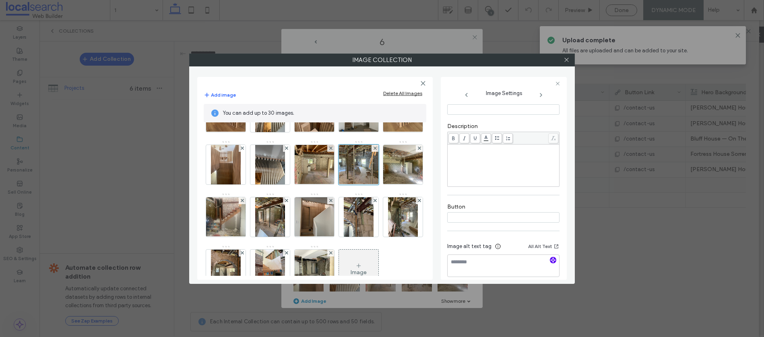
click at [550, 261] on use "button" at bounding box center [552, 260] width 5 height 5
click at [377, 184] on img at bounding box center [403, 164] width 53 height 39
click at [552, 261] on icon "button" at bounding box center [553, 260] width 6 height 6
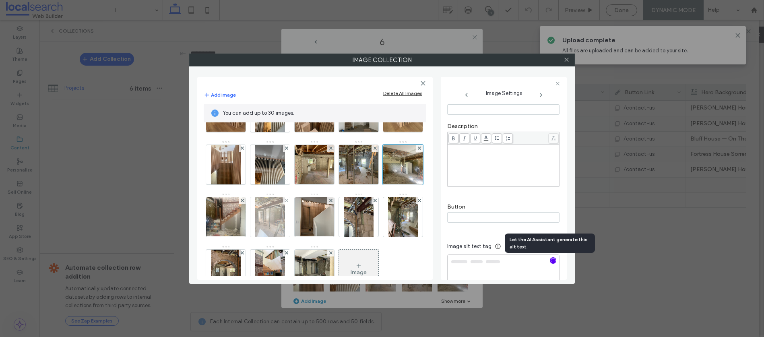
drag, startPoint x: 313, startPoint y: 216, endPoint x: 347, endPoint y: 222, distance: 33.9
click at [252, 216] on img at bounding box center [226, 216] width 53 height 39
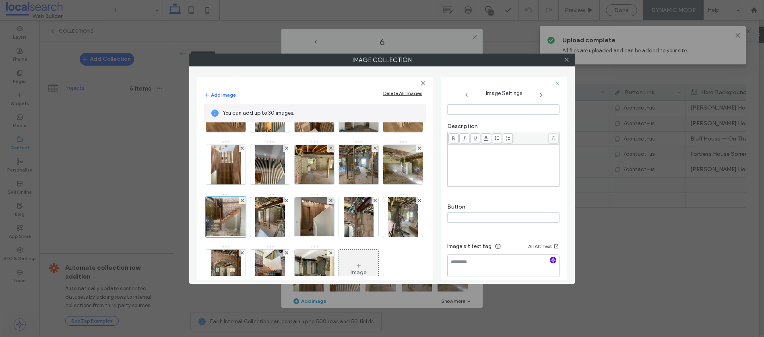
click at [550, 260] on icon "button" at bounding box center [553, 260] width 6 height 6
click at [285, 216] on img at bounding box center [270, 216] width 30 height 39
type textarea "**********"
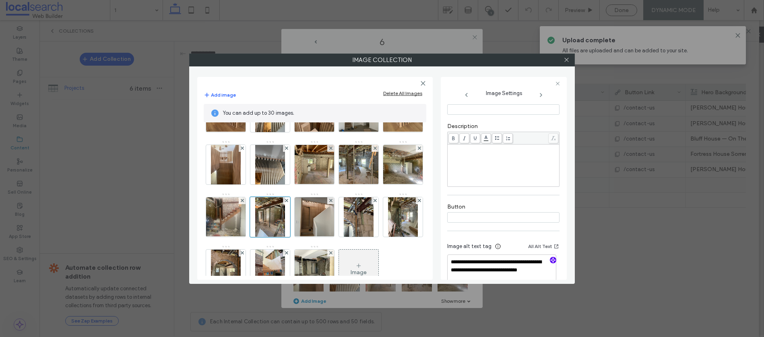
click at [551, 261] on use "button" at bounding box center [552, 260] width 5 height 5
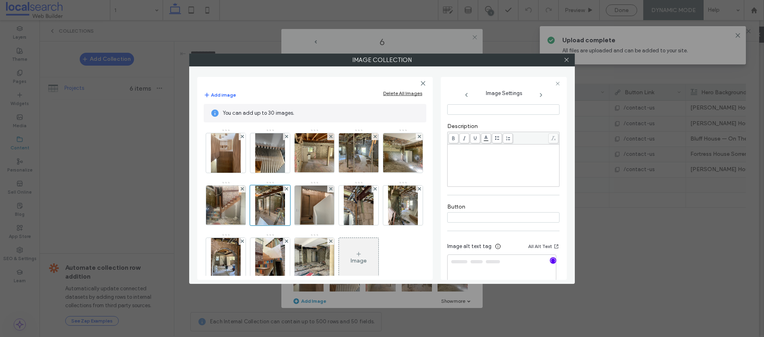
scroll to position [102, 0]
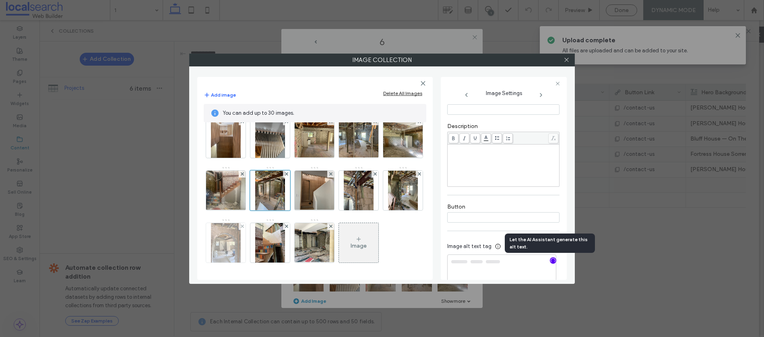
click at [241, 223] on img at bounding box center [226, 242] width 30 height 39
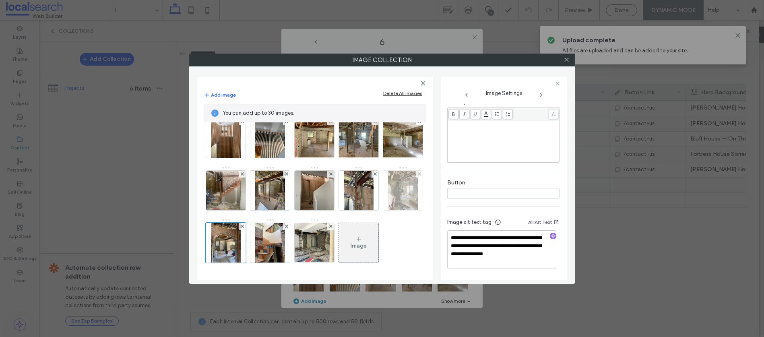
type textarea "**********"
click at [388, 200] on img at bounding box center [403, 190] width 30 height 39
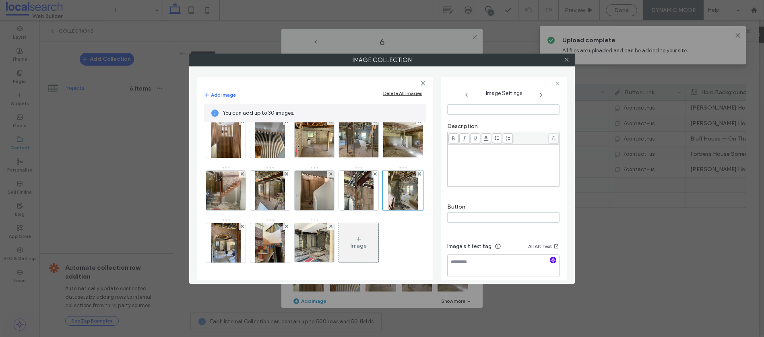
click at [550, 260] on icon "button" at bounding box center [553, 260] width 6 height 6
click at [241, 223] on img at bounding box center [226, 242] width 30 height 39
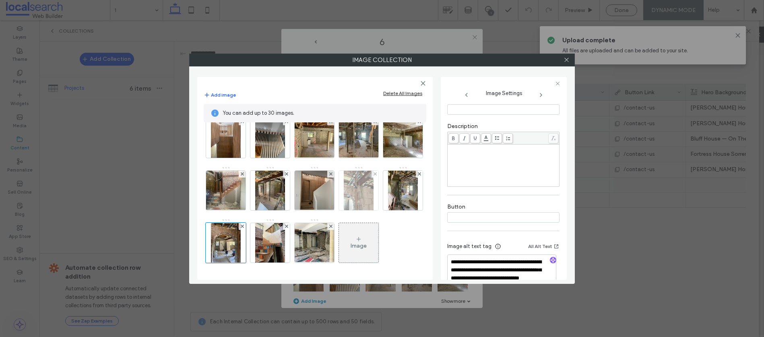
click at [344, 202] on img at bounding box center [359, 190] width 30 height 39
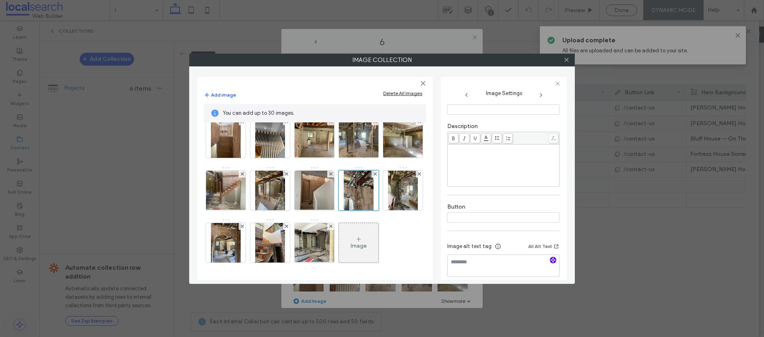
click at [550, 262] on use "button" at bounding box center [552, 260] width 5 height 5
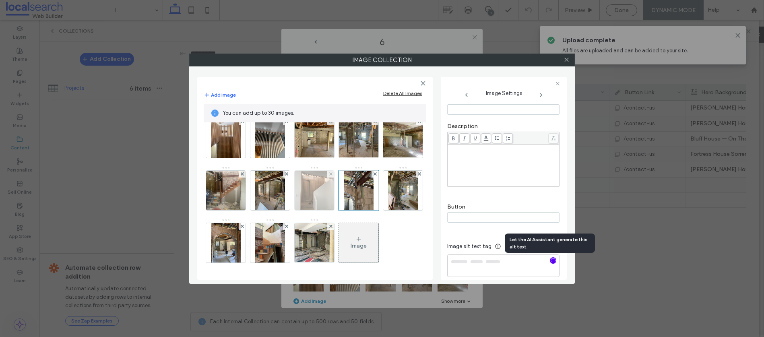
click at [288, 200] on img at bounding box center [314, 190] width 53 height 39
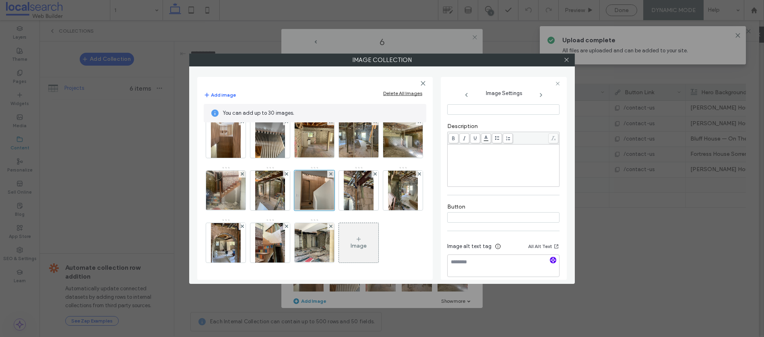
click at [552, 263] on span "button" at bounding box center [553, 260] width 6 height 6
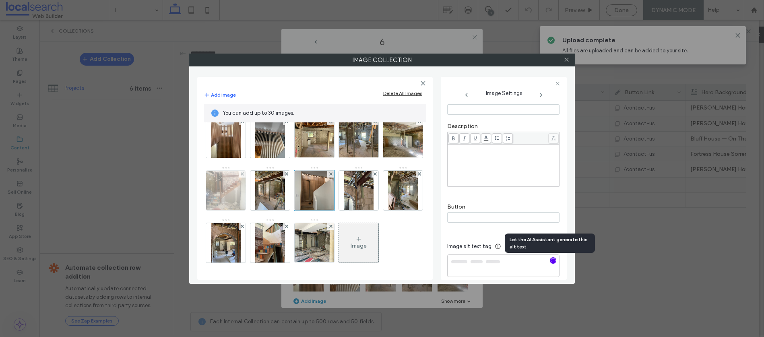
type textarea "**********"
click at [252, 171] on img at bounding box center [226, 190] width 53 height 39
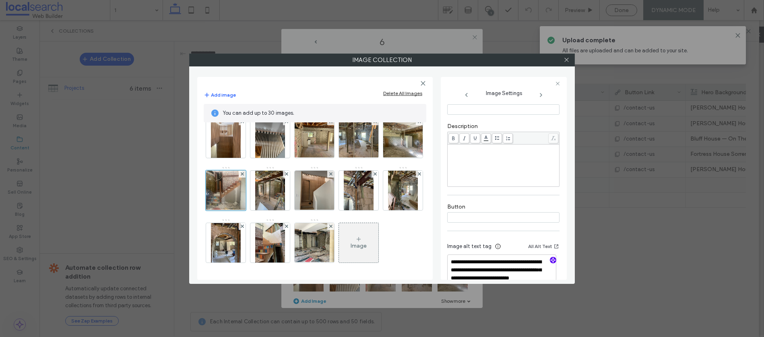
click at [550, 260] on icon "button" at bounding box center [553, 260] width 6 height 6
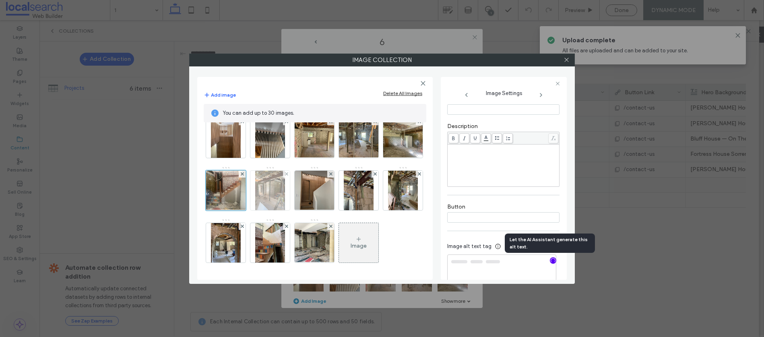
type textarea "**********"
click at [285, 171] on img at bounding box center [270, 190] width 30 height 39
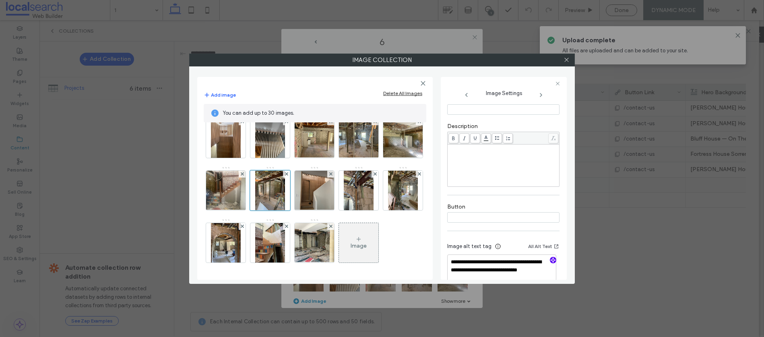
click at [550, 263] on icon "button" at bounding box center [553, 260] width 6 height 6
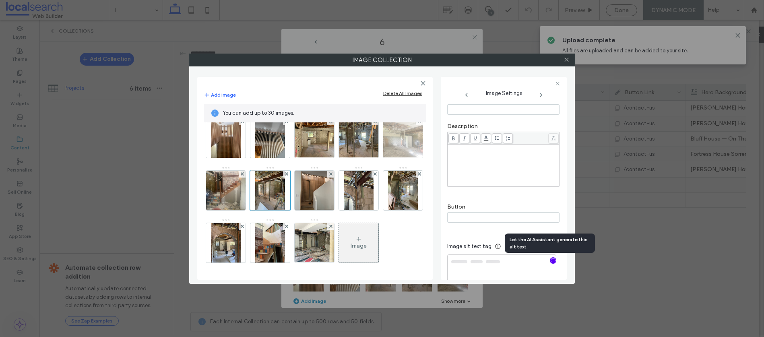
type textarea "**********"
click at [377, 150] on img at bounding box center [403, 137] width 53 height 39
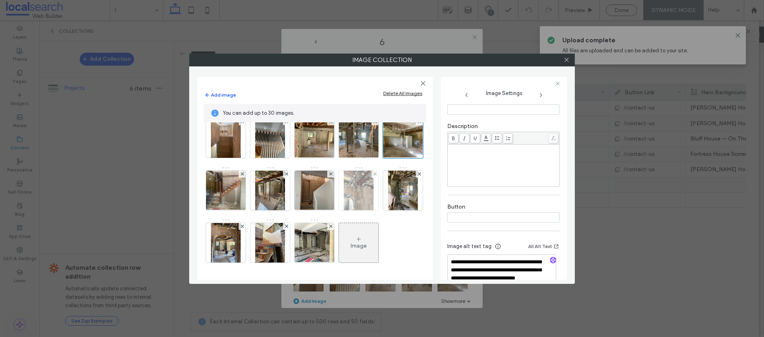
scroll to position [117, 0]
click at [288, 241] on img at bounding box center [314, 242] width 53 height 39
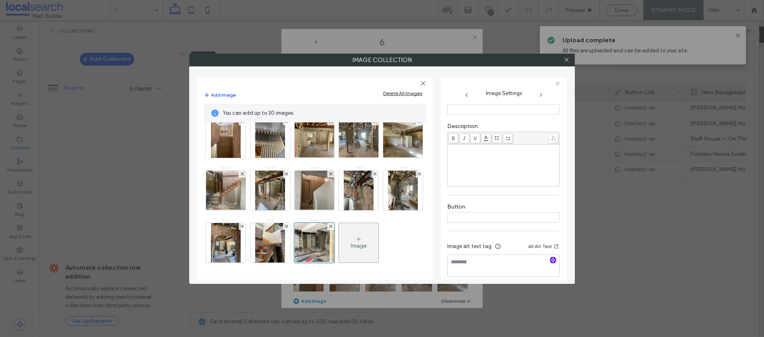
click at [550, 260] on use "button" at bounding box center [552, 260] width 5 height 5
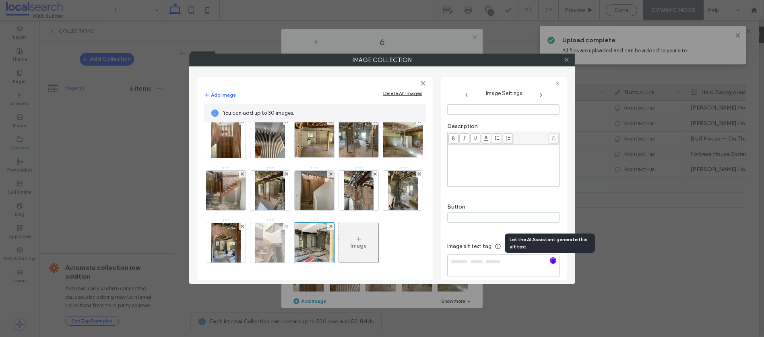
type textarea "**********"
click at [255, 240] on img at bounding box center [270, 242] width 30 height 39
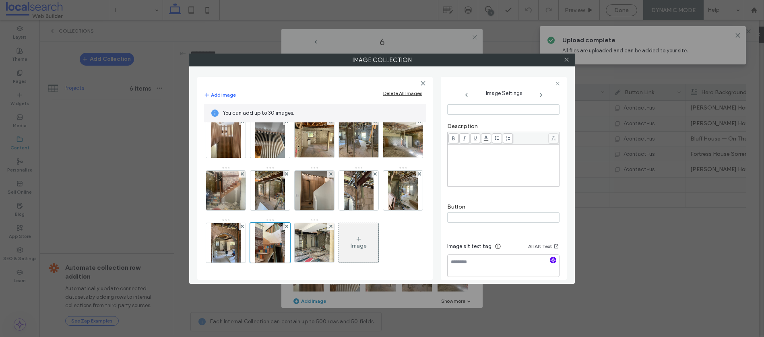
click at [550, 260] on icon "button" at bounding box center [553, 260] width 6 height 6
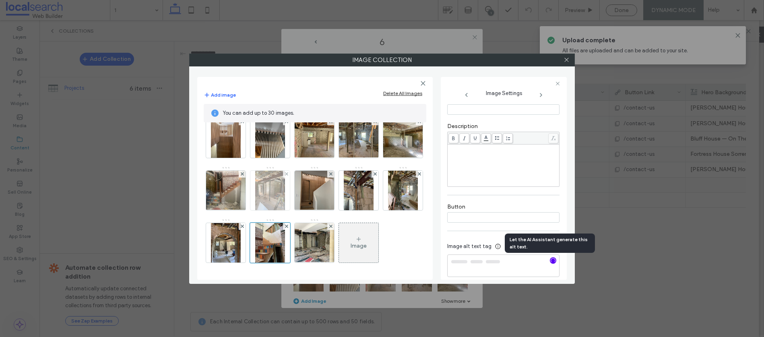
type textarea "**********"
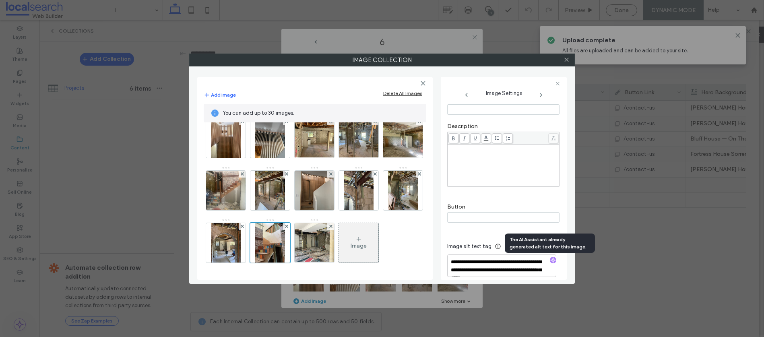
scroll to position [0, 0]
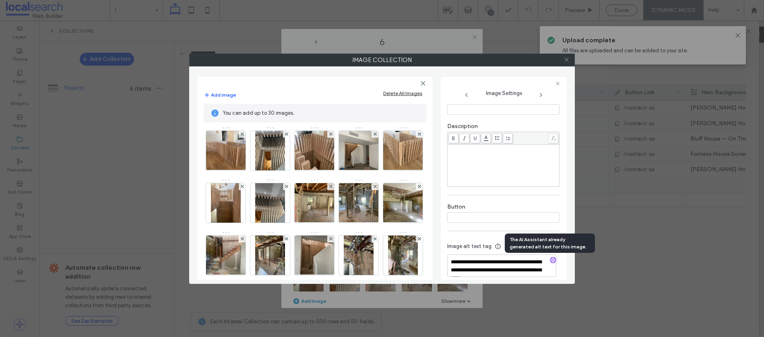
click at [565, 63] on span at bounding box center [566, 60] width 6 height 12
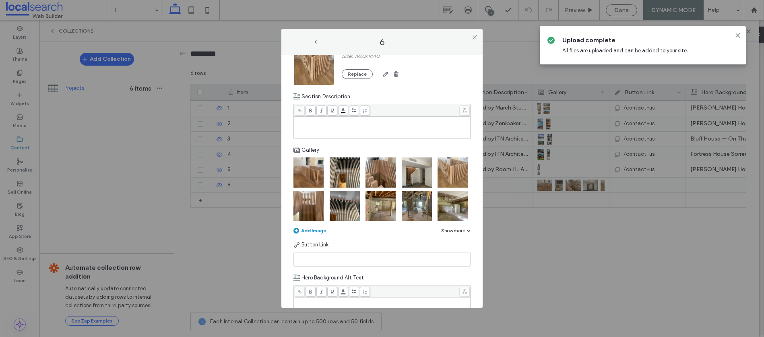
scroll to position [139, 0]
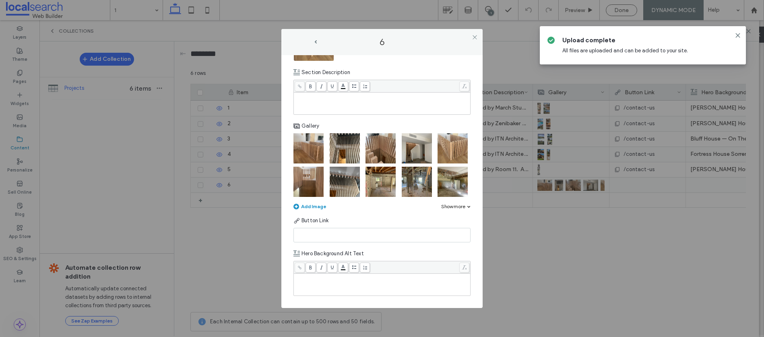
click at [352, 282] on div "Rich Text Editor" at bounding box center [382, 284] width 174 height 20
click at [476, 37] on icon at bounding box center [475, 37] width 6 height 6
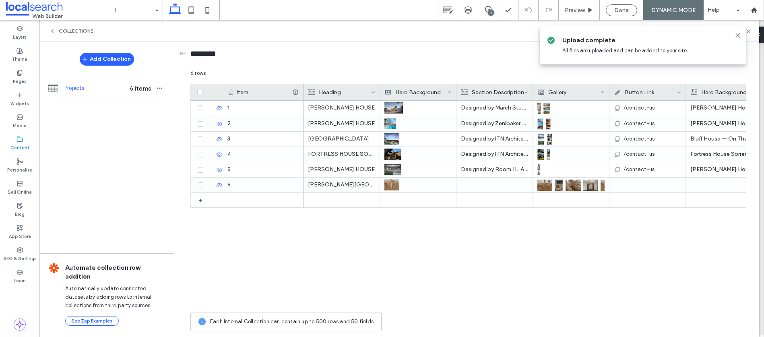
click at [630, 10] on div "Done" at bounding box center [621, 10] width 31 height 7
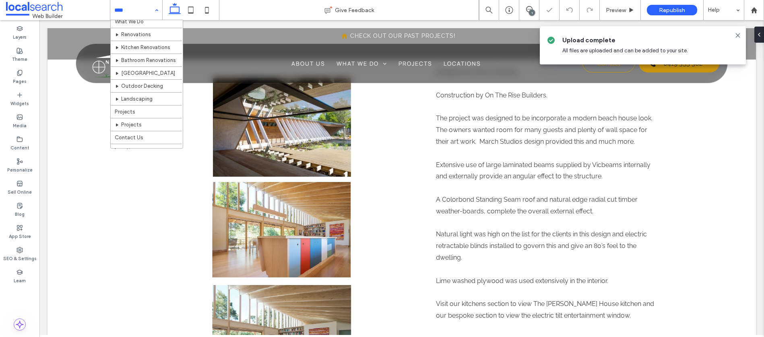
scroll to position [109, 0]
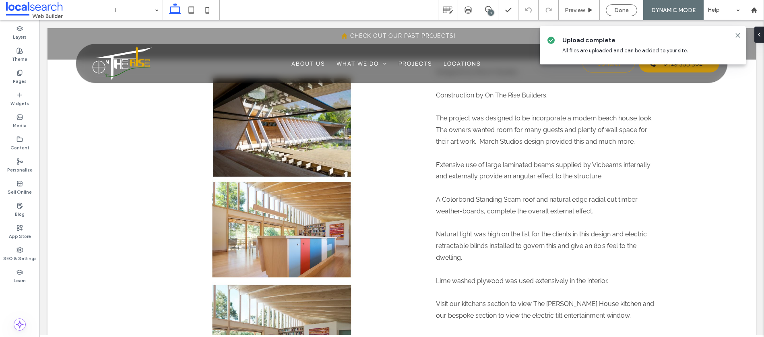
click at [128, 4] on div at bounding box center [382, 168] width 764 height 337
click at [616, 8] on span "Done" at bounding box center [621, 10] width 14 height 7
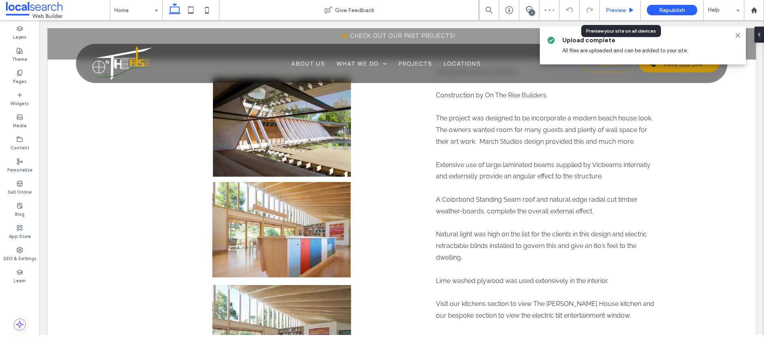
click at [618, 6] on div "Preview" at bounding box center [620, 10] width 41 height 20
click at [625, 10] on span "Preview" at bounding box center [616, 10] width 20 height 7
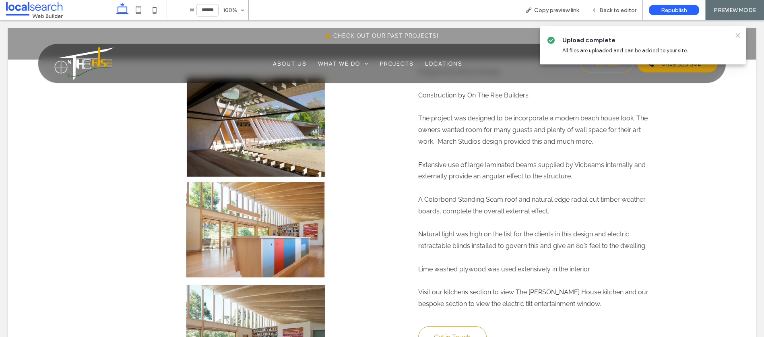
click at [736, 36] on use at bounding box center [738, 35] width 4 height 4
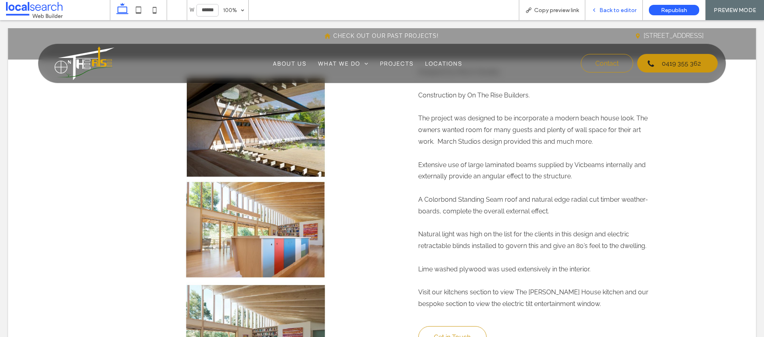
click at [618, 11] on span "Back to editor" at bounding box center [617, 10] width 37 height 7
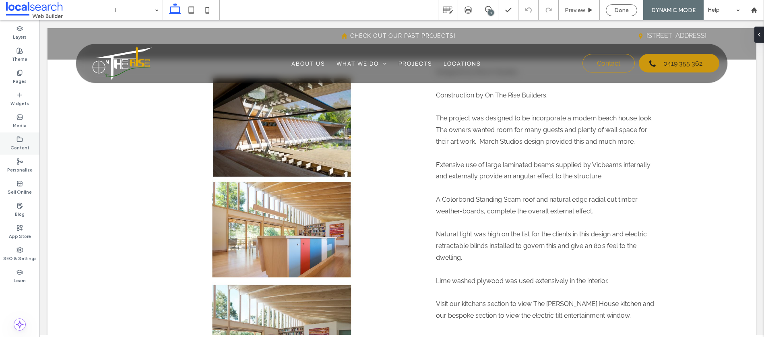
click at [13, 140] on div "Content" at bounding box center [19, 143] width 39 height 22
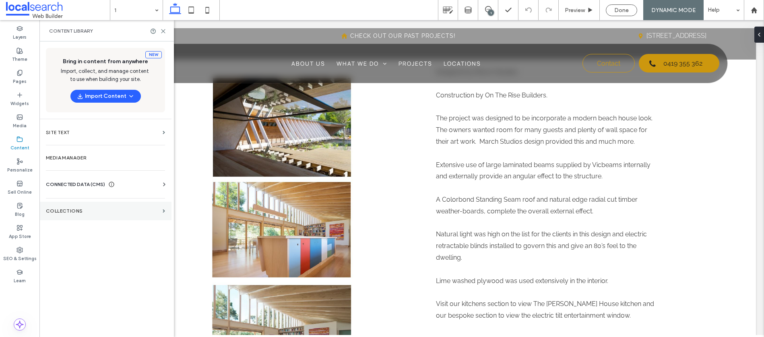
click at [78, 211] on label "Collections" at bounding box center [102, 211] width 113 height 6
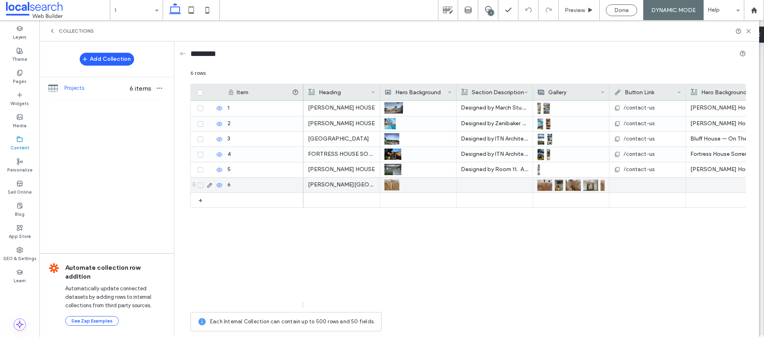
click at [487, 183] on div at bounding box center [494, 184] width 67 height 15
click at [487, 183] on div at bounding box center [494, 185] width 67 height 14
click at [345, 182] on p "[PERSON_NAME][GEOGRAPHIC_DATA]" at bounding box center [341, 184] width 67 height 14
click at [345, 183] on p "[PERSON_NAME][GEOGRAPHIC_DATA]" at bounding box center [341, 184] width 67 height 14
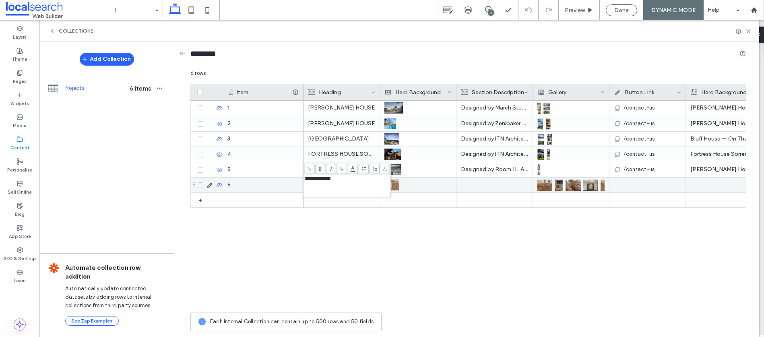
click at [369, 223] on div "SOMERS HOUSE Designed by March Studios. Construction by On The Rise Builders. T…" at bounding box center [524, 204] width 442 height 207
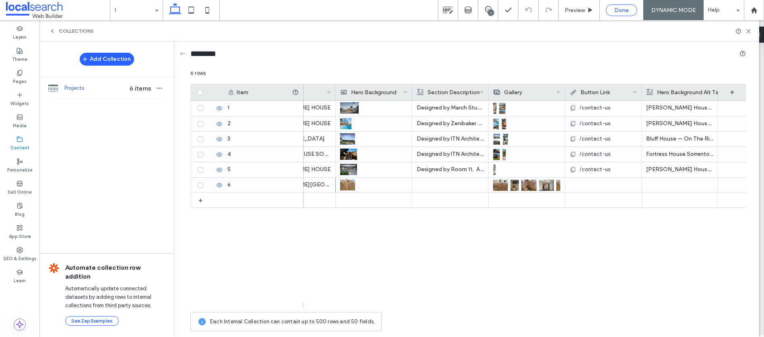
click at [617, 5] on div "Done" at bounding box center [621, 10] width 31 height 12
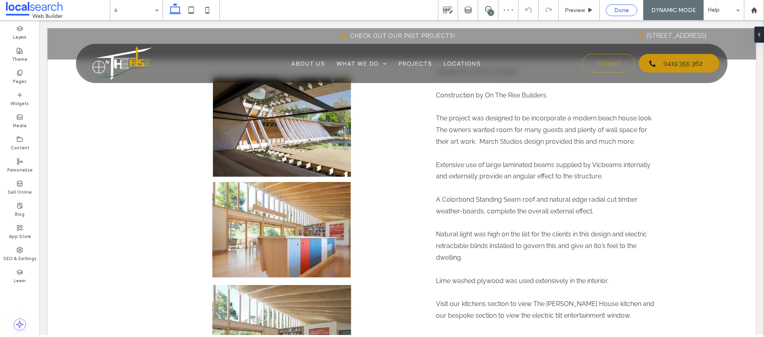
click at [619, 6] on div "Done" at bounding box center [621, 10] width 31 height 12
click at [624, 10] on span "Done" at bounding box center [621, 10] width 14 height 7
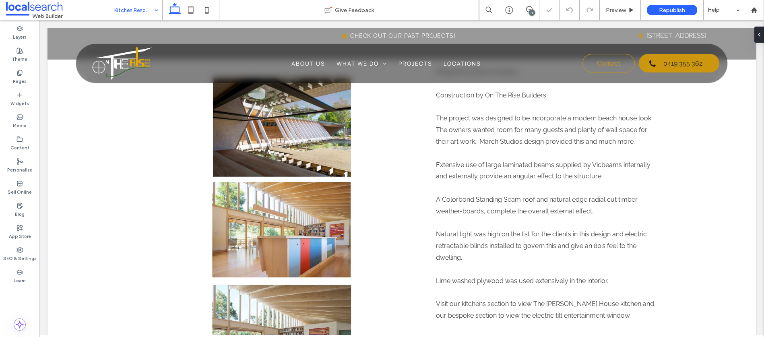
click at [144, 4] on input at bounding box center [134, 10] width 40 height 20
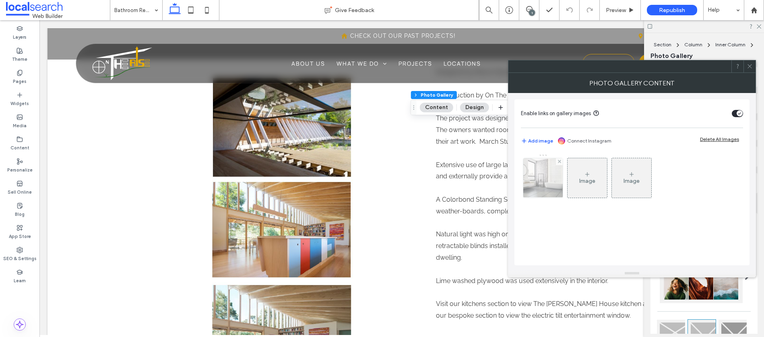
click at [539, 169] on img at bounding box center [543, 177] width 60 height 39
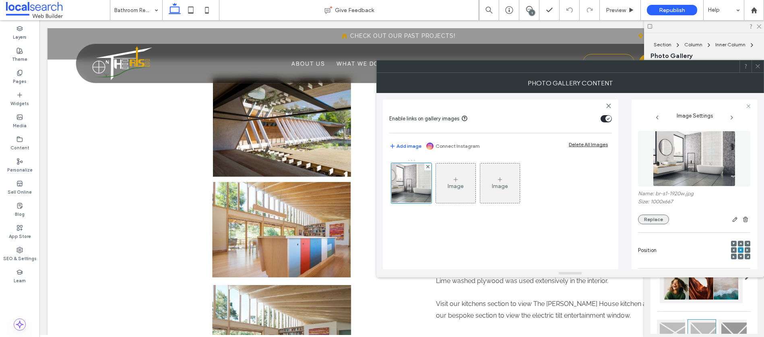
click at [654, 217] on button "Replace" at bounding box center [653, 219] width 31 height 10
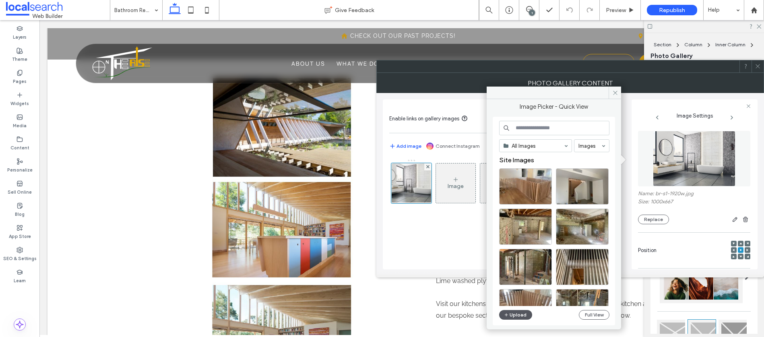
click at [522, 316] on button "Upload" at bounding box center [515, 315] width 33 height 10
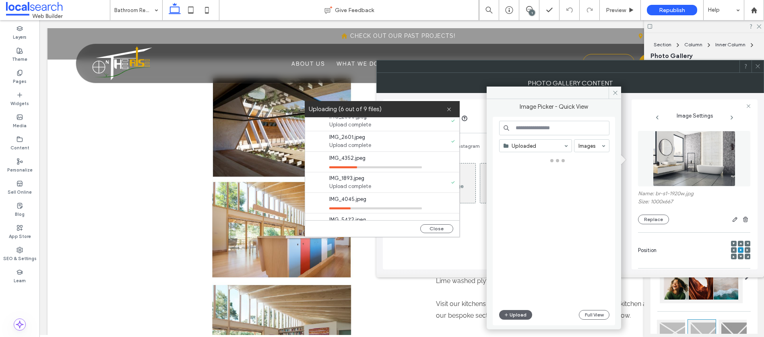
scroll to position [82, 0]
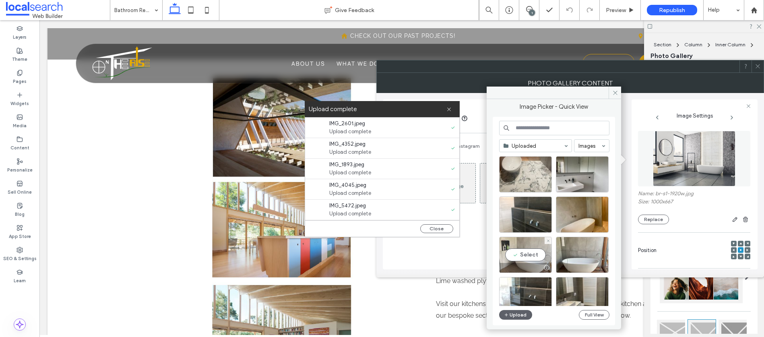
click at [533, 253] on div "Select" at bounding box center [525, 255] width 53 height 36
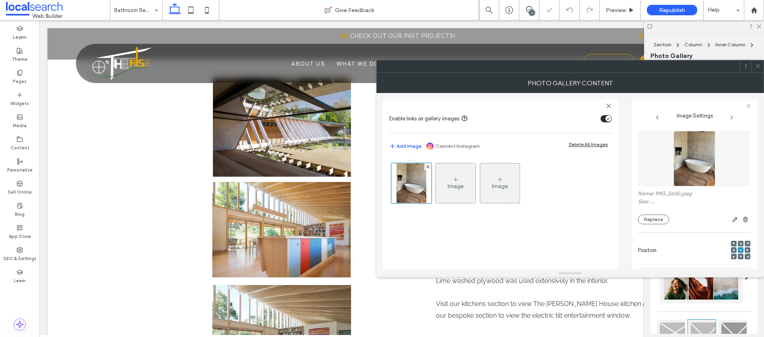
scroll to position [0, 0]
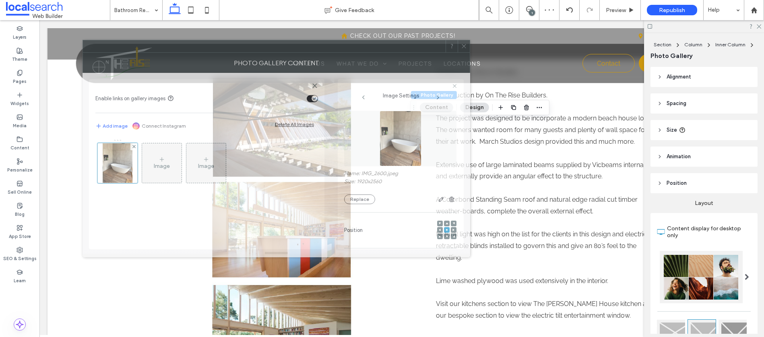
drag, startPoint x: 594, startPoint y: 69, endPoint x: 290, endPoint y: 40, distance: 306.0
click at [290, 40] on div at bounding box center [264, 46] width 363 height 12
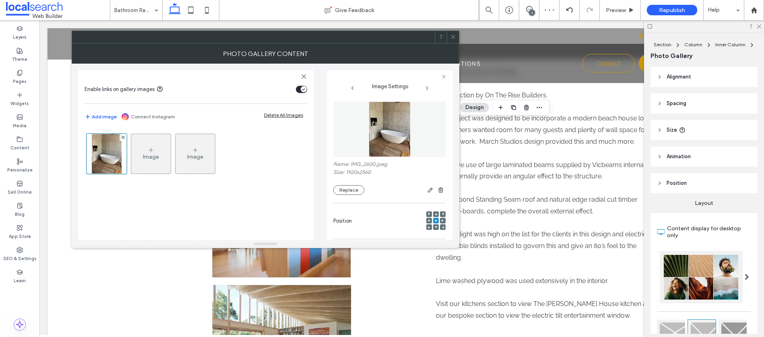
click at [453, 36] on use at bounding box center [453, 37] width 4 height 4
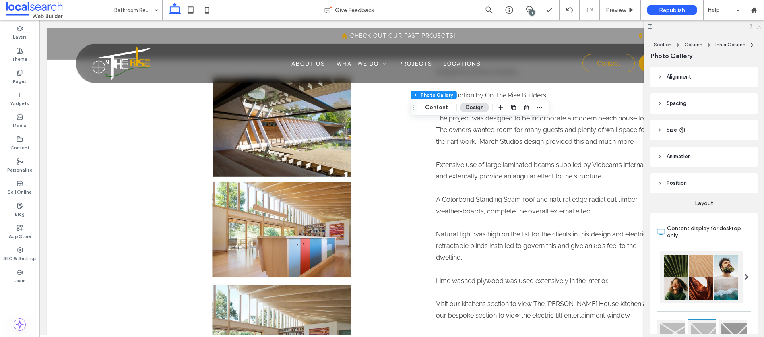
click at [760, 28] on use at bounding box center [758, 27] width 4 height 4
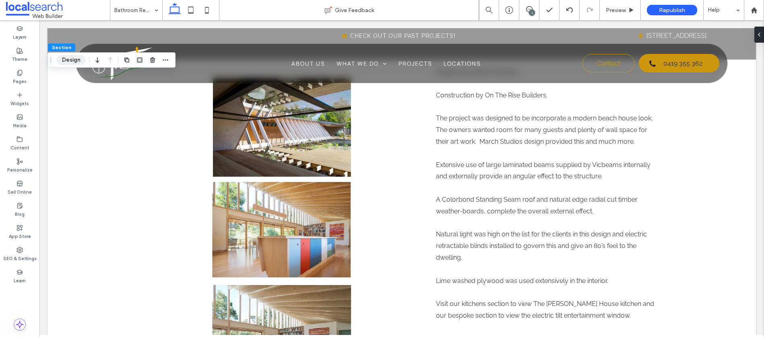
click at [65, 60] on button "Design" at bounding box center [71, 60] width 29 height 10
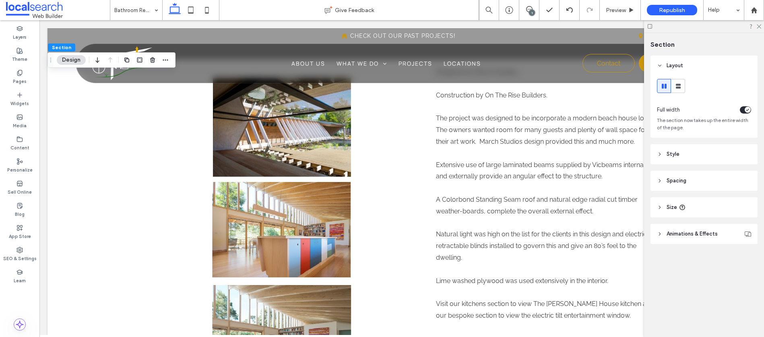
click at [658, 154] on icon at bounding box center [660, 154] width 6 height 6
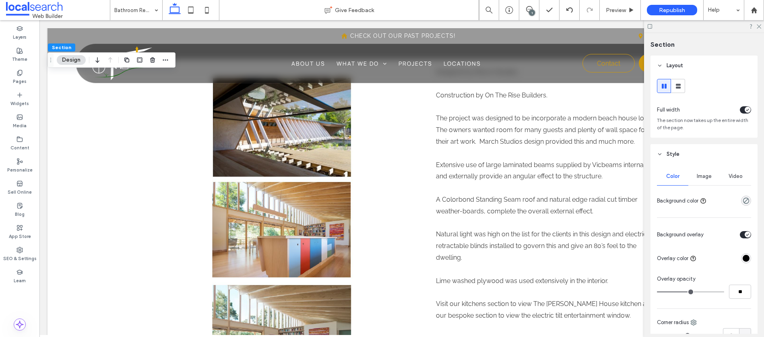
click at [702, 178] on span "Image" at bounding box center [704, 176] width 15 height 6
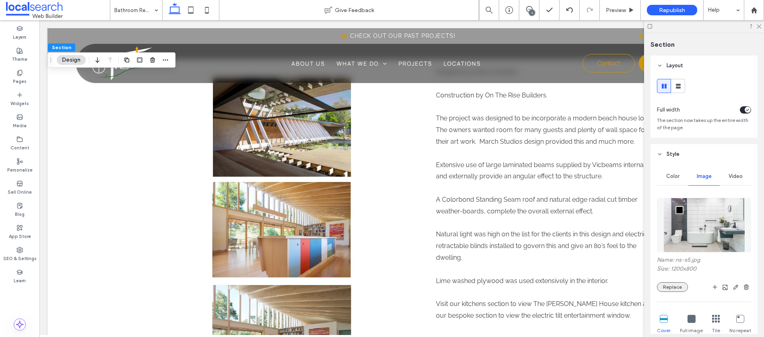
click at [679, 287] on button "Replace" at bounding box center [672, 287] width 31 height 10
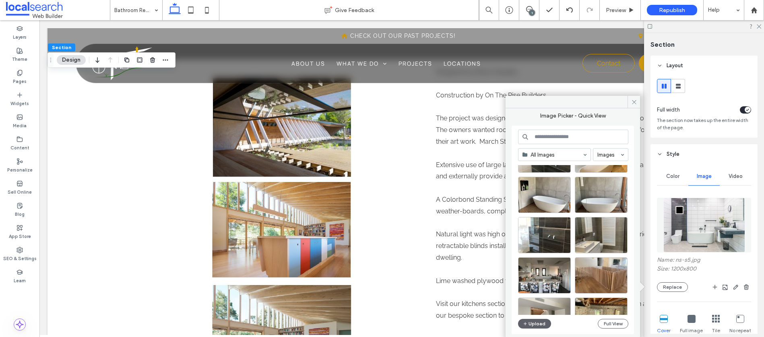
scroll to position [107, 0]
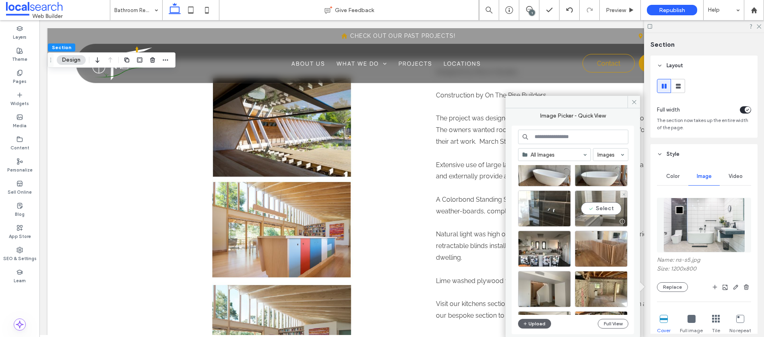
click at [606, 208] on div "Select" at bounding box center [601, 208] width 53 height 36
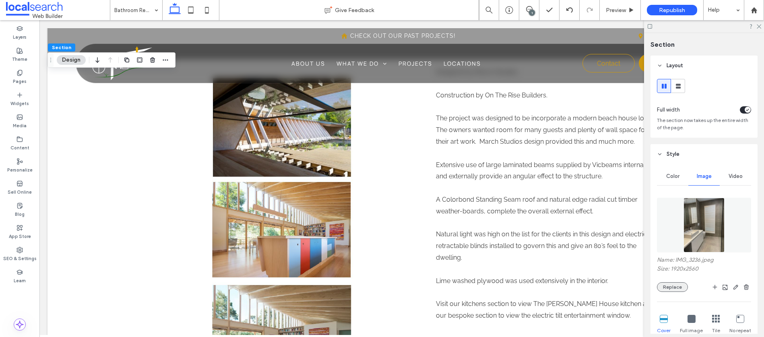
click at [672, 289] on button "Replace" at bounding box center [672, 287] width 31 height 10
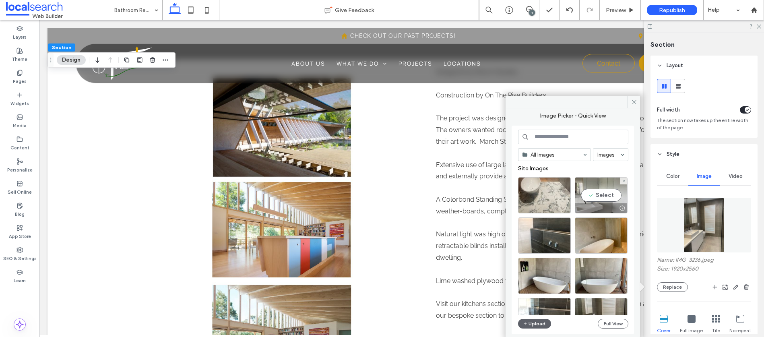
click at [601, 196] on div "Select" at bounding box center [601, 195] width 53 height 36
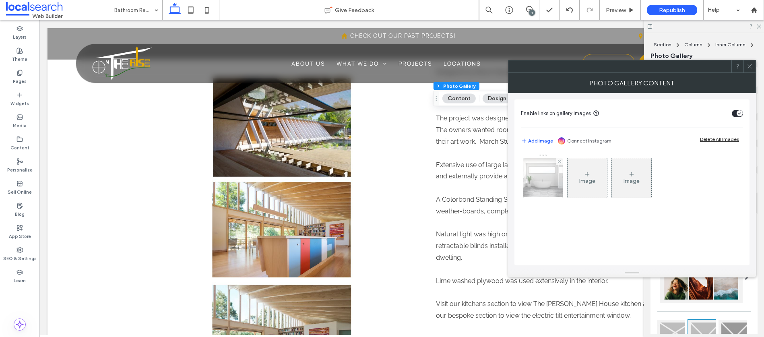
click at [528, 174] on div at bounding box center [542, 177] width 39 height 39
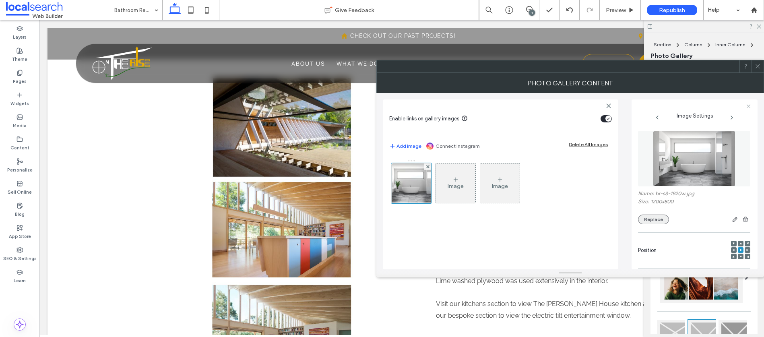
click at [655, 218] on button "Replace" at bounding box center [653, 219] width 31 height 10
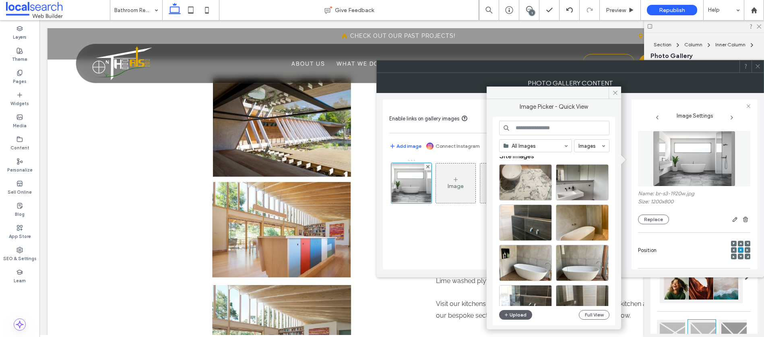
scroll to position [6, 0]
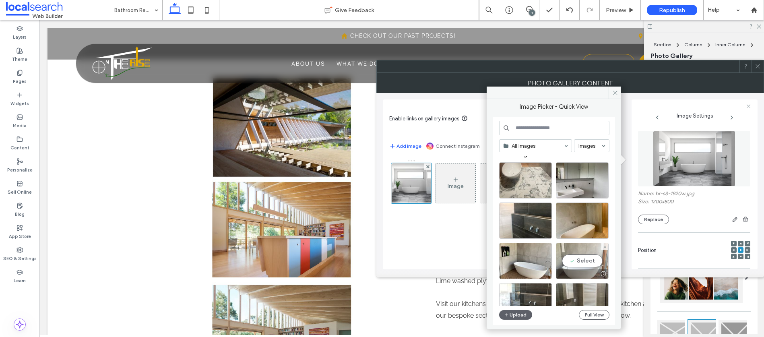
click at [580, 264] on div "Select" at bounding box center [582, 261] width 53 height 36
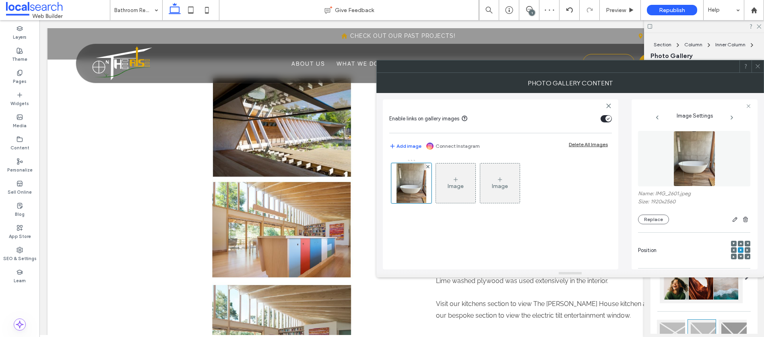
click at [759, 70] on span at bounding box center [757, 66] width 6 height 12
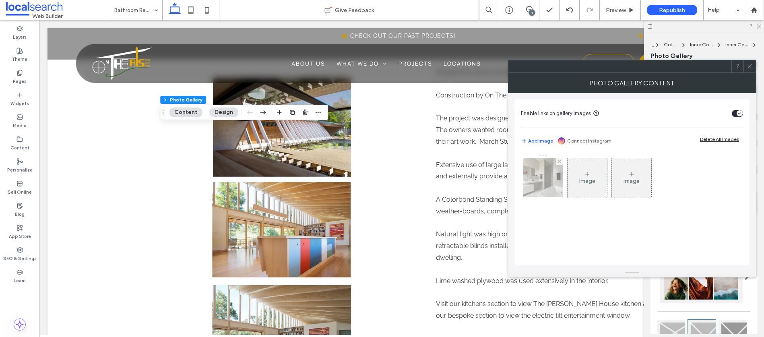
click at [536, 179] on div at bounding box center [542, 177] width 39 height 39
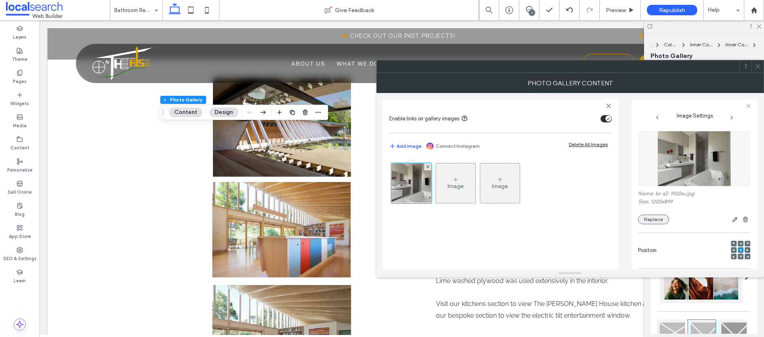
click at [661, 216] on button "Replace" at bounding box center [653, 219] width 31 height 10
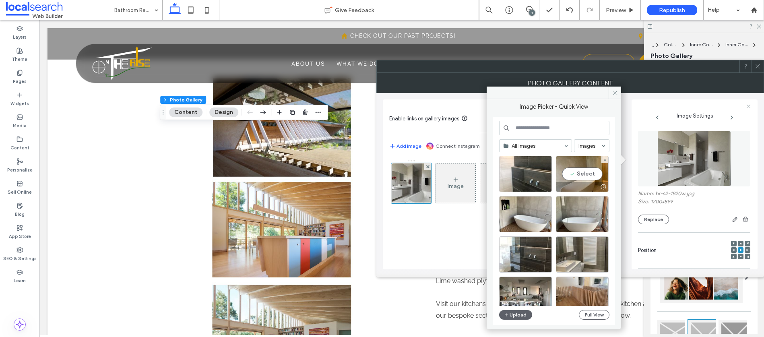
scroll to position [68, 0]
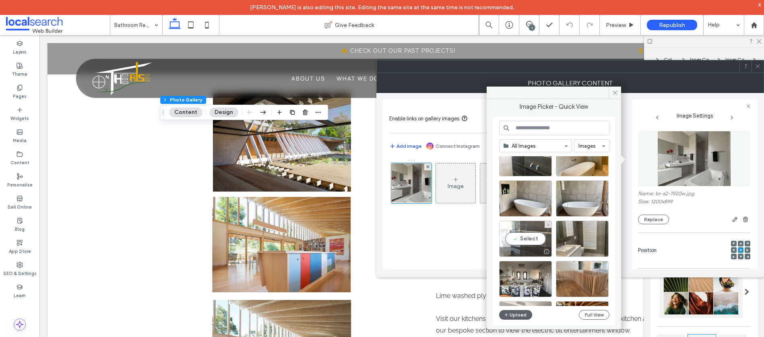
click at [530, 240] on div "Select" at bounding box center [525, 239] width 53 height 36
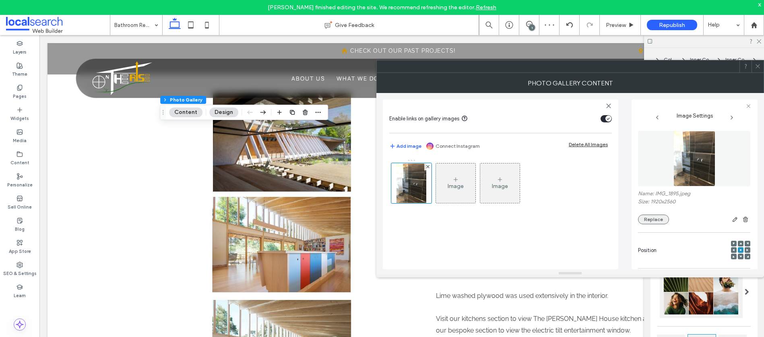
click at [651, 218] on button "Replace" at bounding box center [653, 219] width 31 height 10
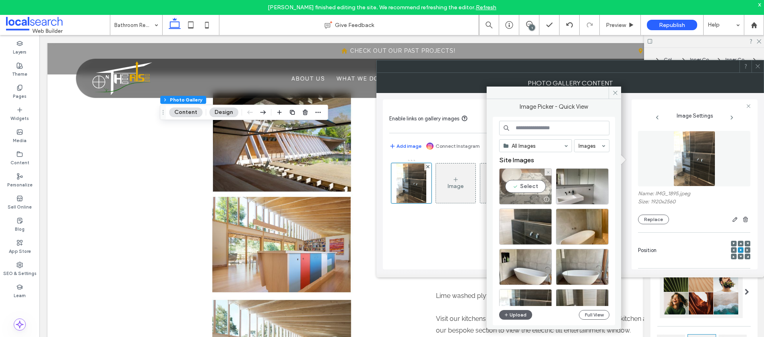
click at [524, 187] on div "Select" at bounding box center [525, 186] width 53 height 36
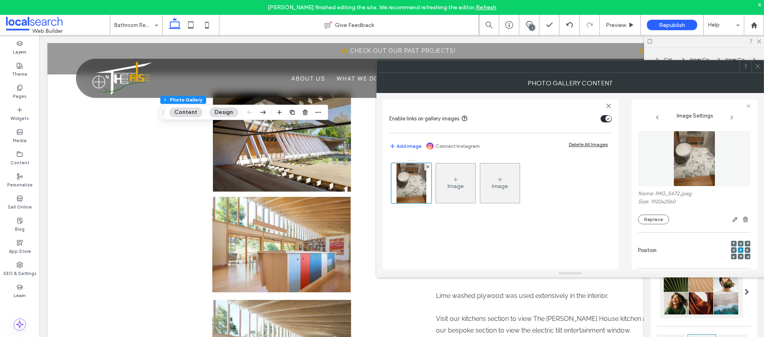
click at [759, 66] on icon at bounding box center [757, 66] width 6 height 6
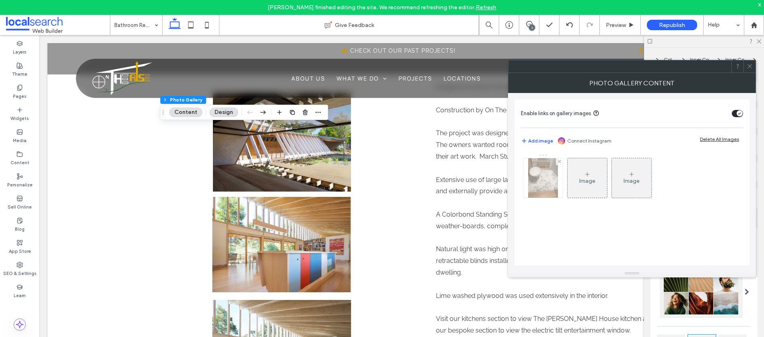
click at [555, 171] on img at bounding box center [543, 177] width 30 height 39
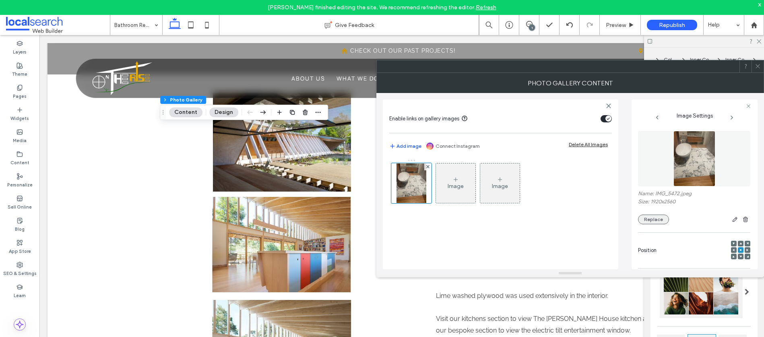
click at [662, 219] on button "Replace" at bounding box center [653, 219] width 31 height 10
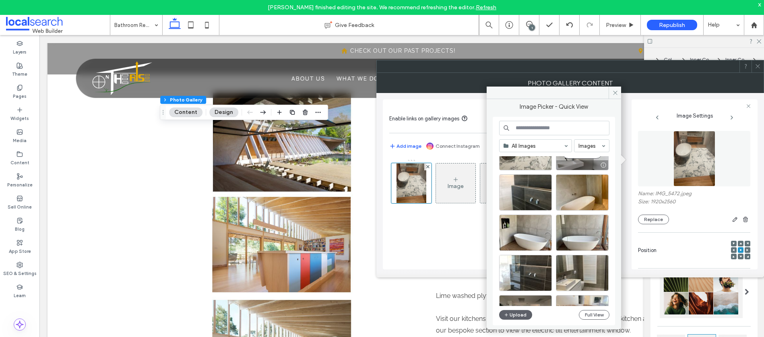
scroll to position [39, 0]
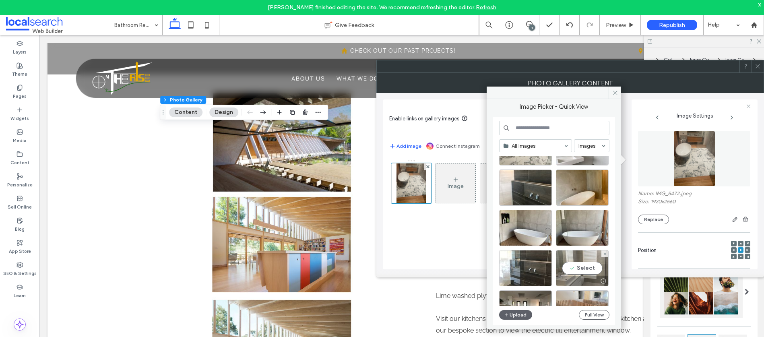
click at [583, 271] on div "Select" at bounding box center [582, 268] width 53 height 36
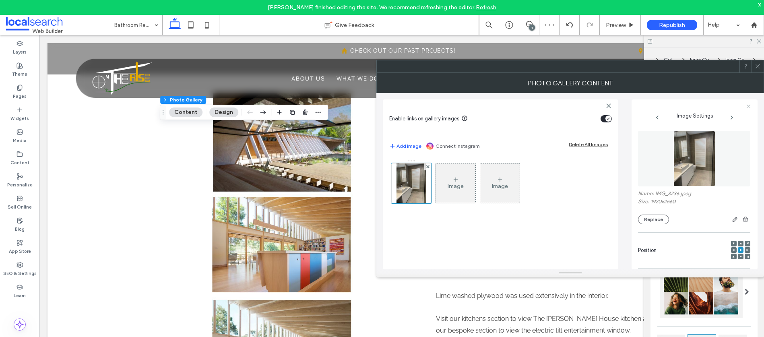
click at [758, 67] on icon at bounding box center [757, 66] width 6 height 6
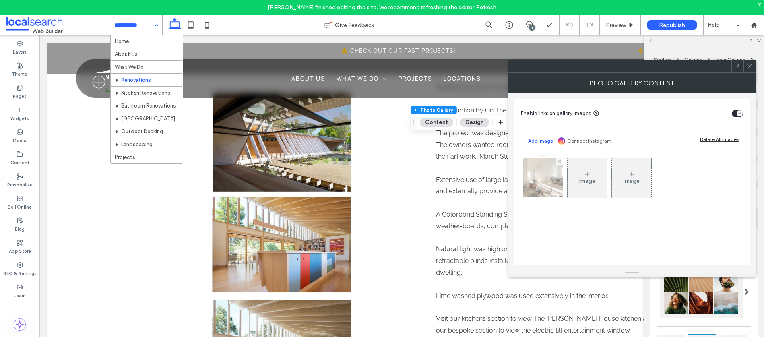
click at [543, 188] on div at bounding box center [542, 177] width 39 height 39
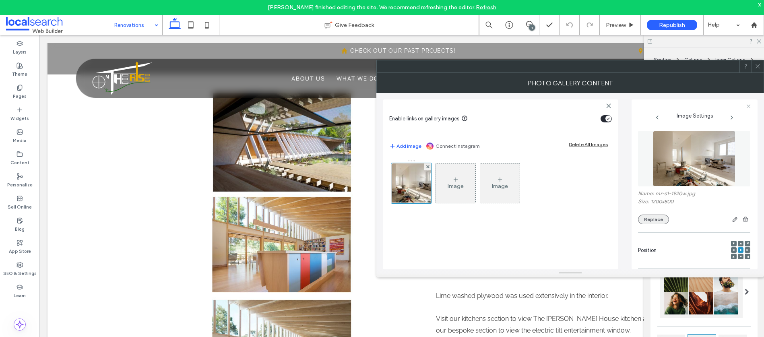
click at [654, 218] on button "Replace" at bounding box center [653, 219] width 31 height 10
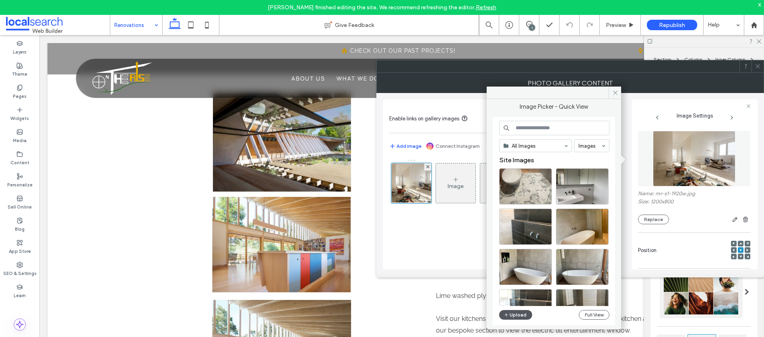
click at [523, 317] on button "Upload" at bounding box center [515, 315] width 33 height 10
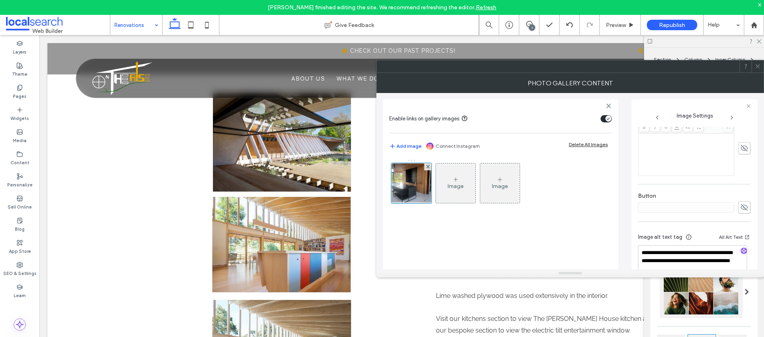
scroll to position [238, 0]
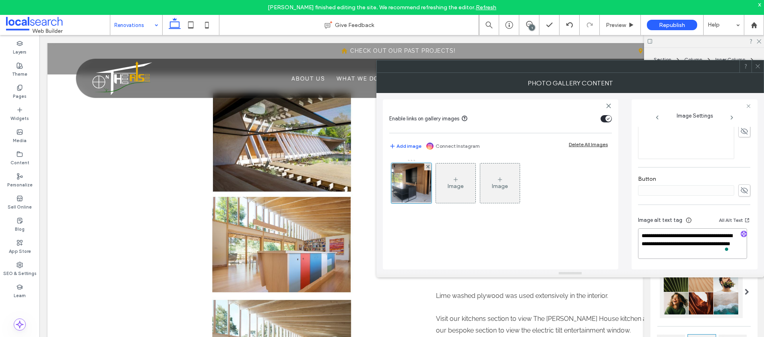
drag, startPoint x: 682, startPoint y: 251, endPoint x: 676, endPoint y: 245, distance: 8.8
click at [676, 245] on textarea "**********" at bounding box center [692, 243] width 109 height 31
drag, startPoint x: 740, startPoint y: 233, endPoint x: 739, endPoint y: 239, distance: 5.9
click at [741, 233] on icon "button" at bounding box center [744, 234] width 6 height 6
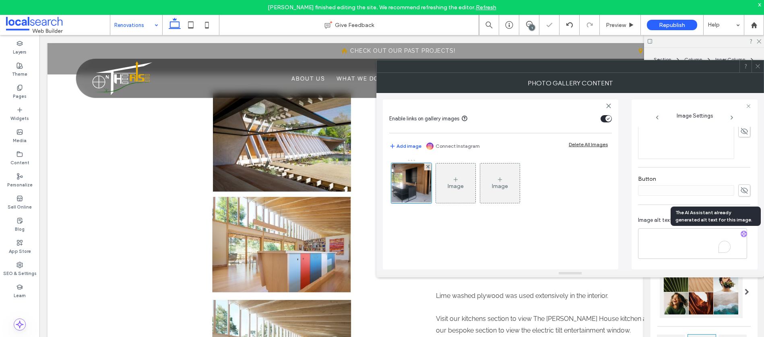
scroll to position [237, 0]
click at [711, 257] on textarea "**********" at bounding box center [692, 244] width 109 height 30
click at [691, 251] on textarea "**********" at bounding box center [692, 244] width 109 height 30
paste textarea "**********"
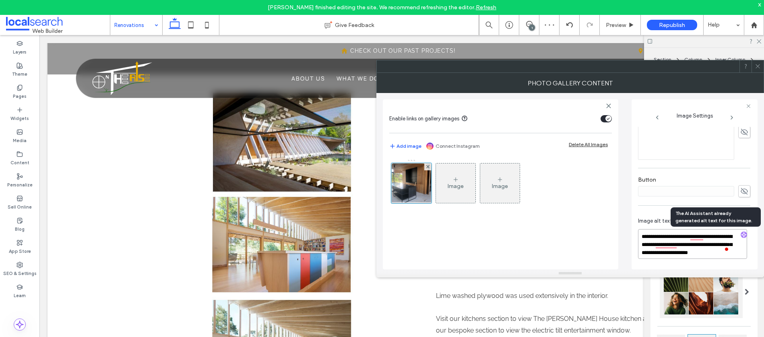
scroll to position [1, 0]
type textarea "**********"
click at [758, 67] on icon at bounding box center [757, 66] width 6 height 6
